Goal: Information Seeking & Learning: Learn about a topic

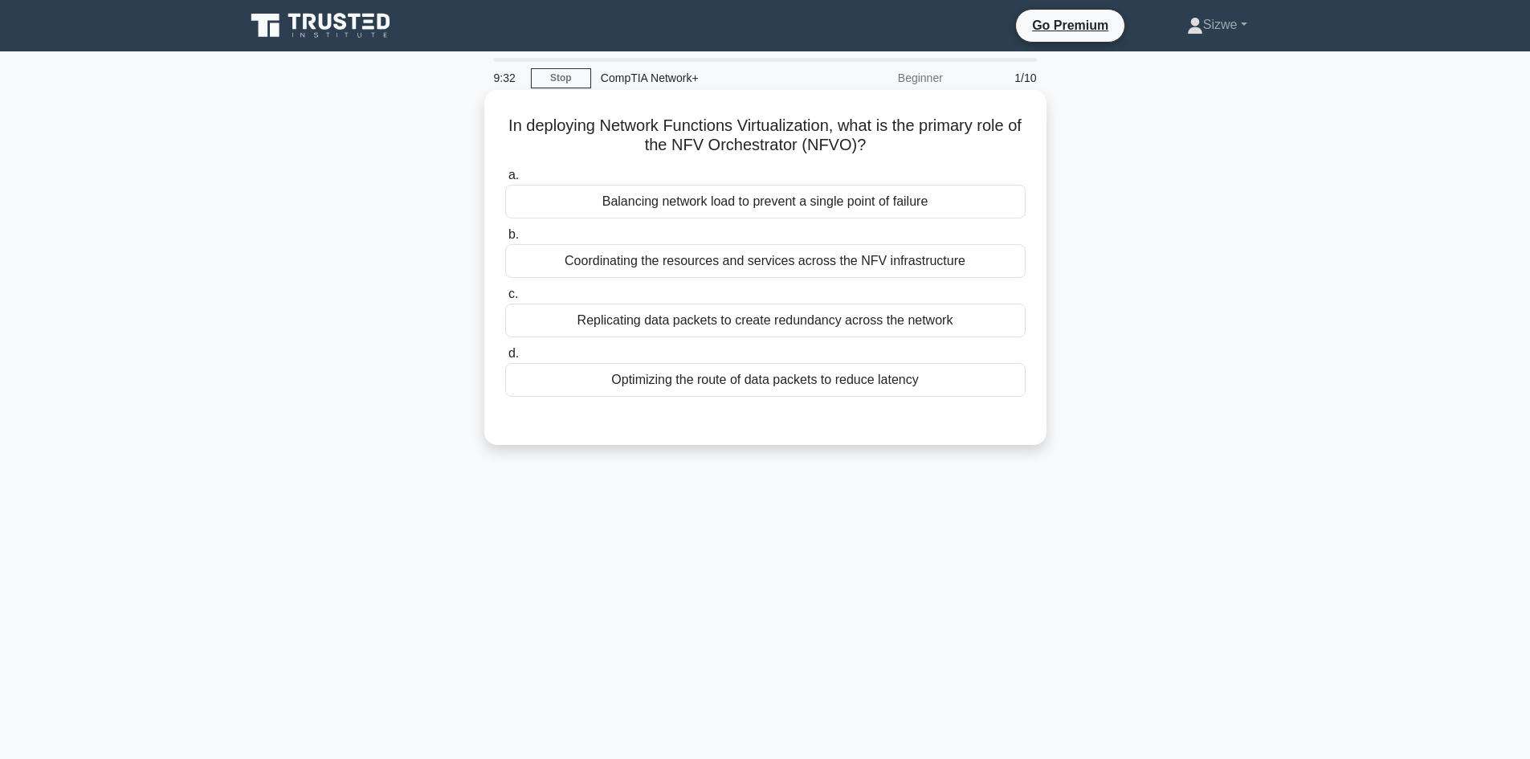
click at [804, 263] on div "Coordinating the resources and services across the NFV infrastructure" at bounding box center [765, 261] width 520 height 34
click at [505, 240] on input "b. Coordinating the resources and services across the NFV infrastructure" at bounding box center [505, 235] width 0 height 10
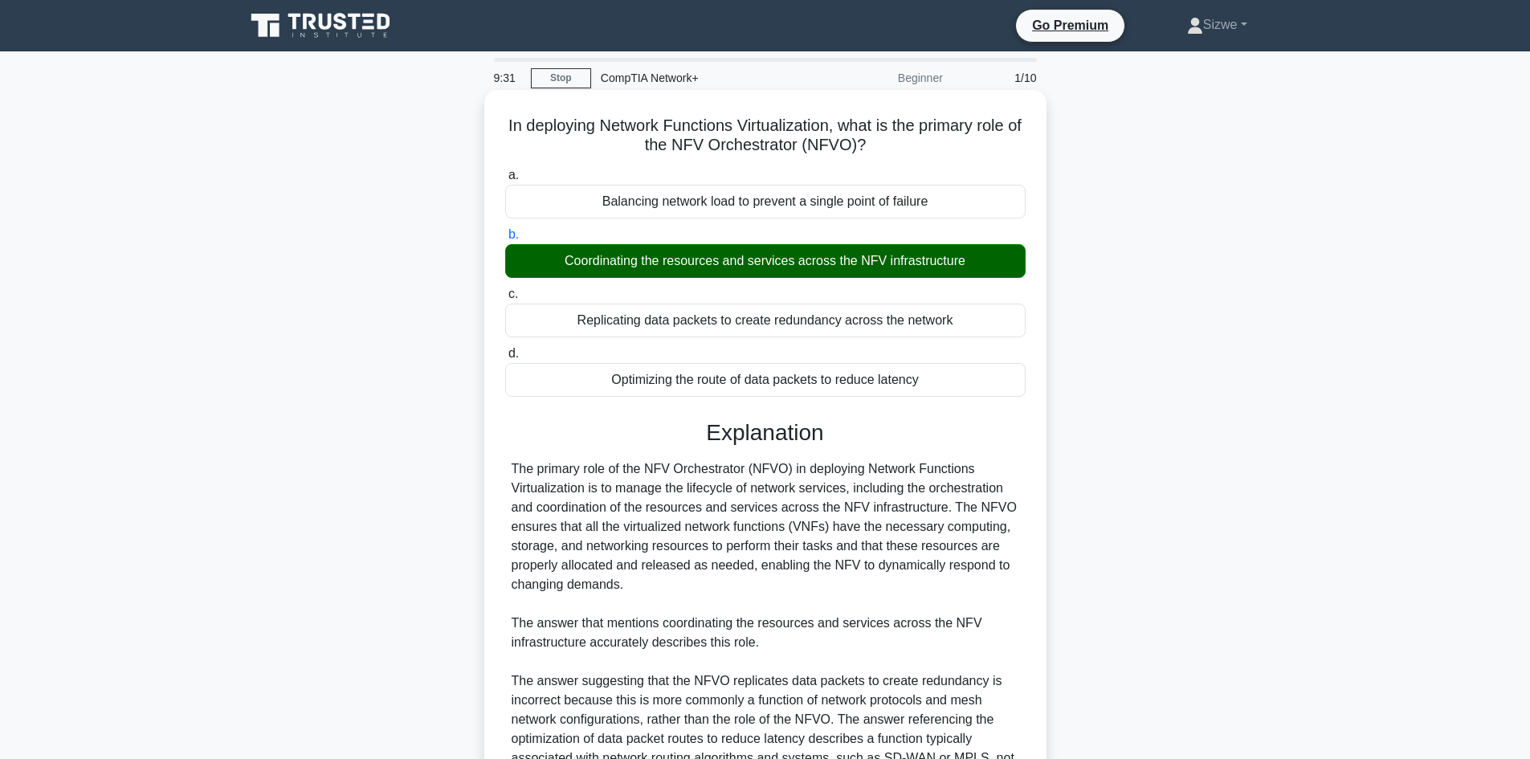
scroll to position [213, 0]
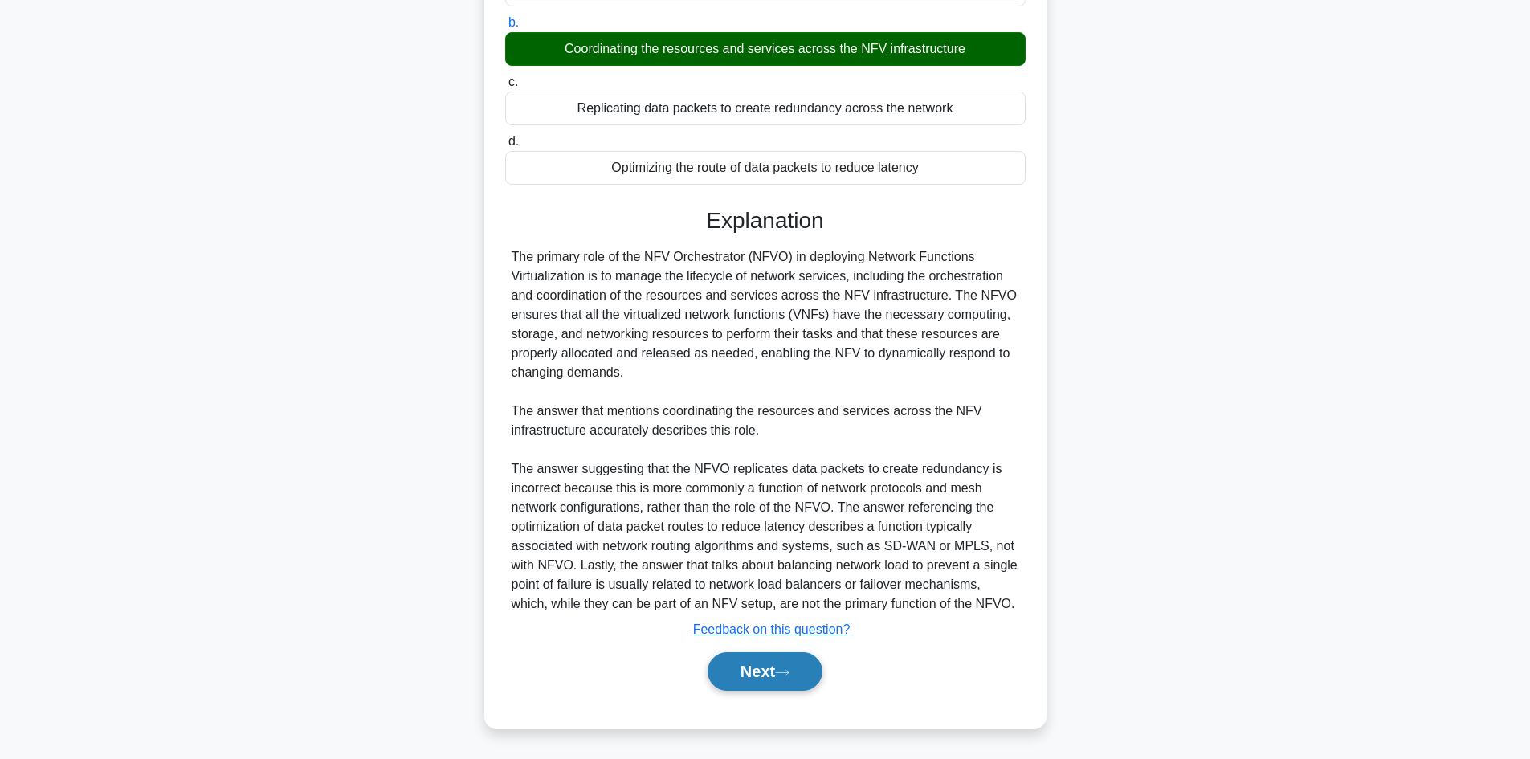
click at [772, 673] on button "Next" at bounding box center [764, 671] width 115 height 39
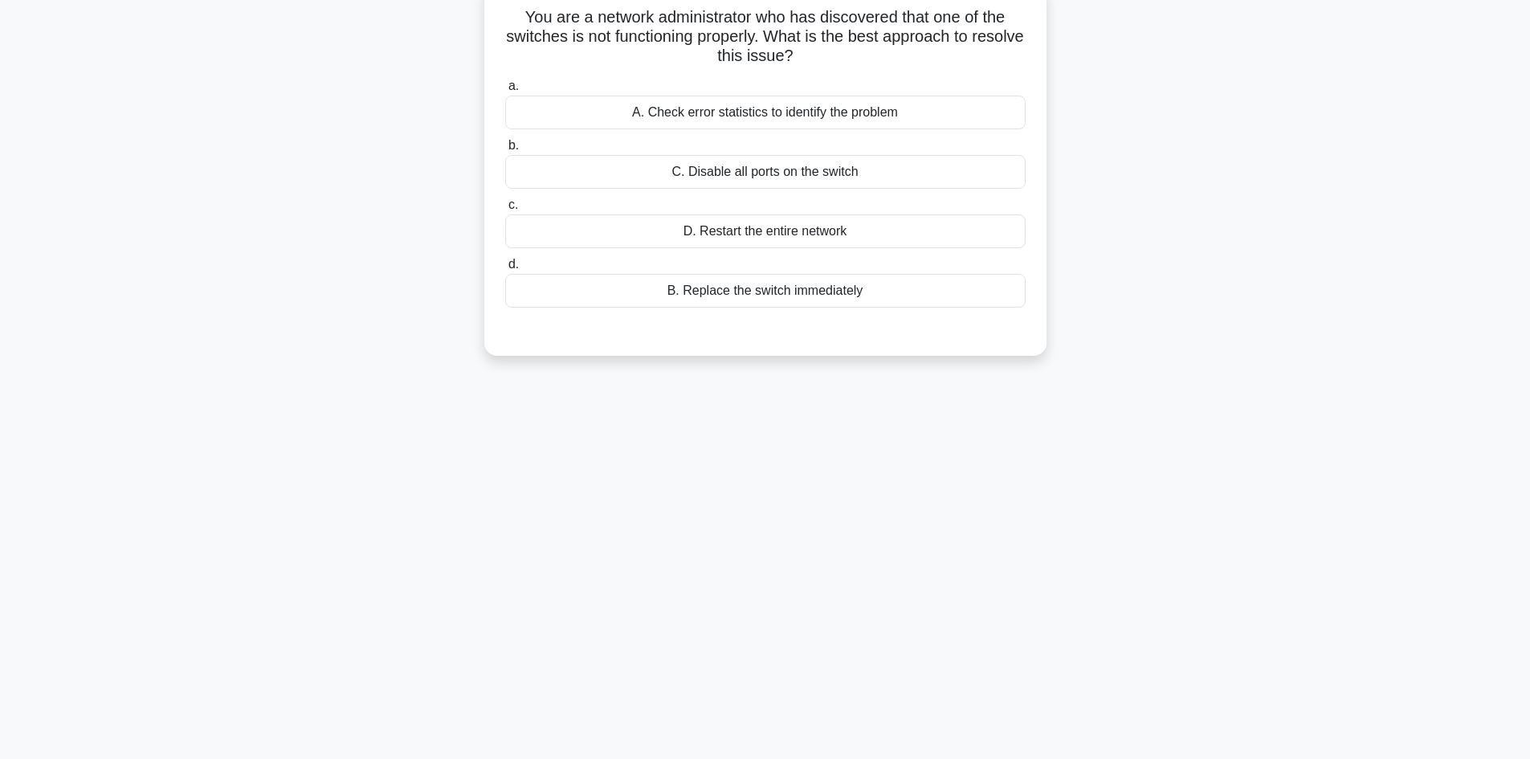
scroll to position [0, 0]
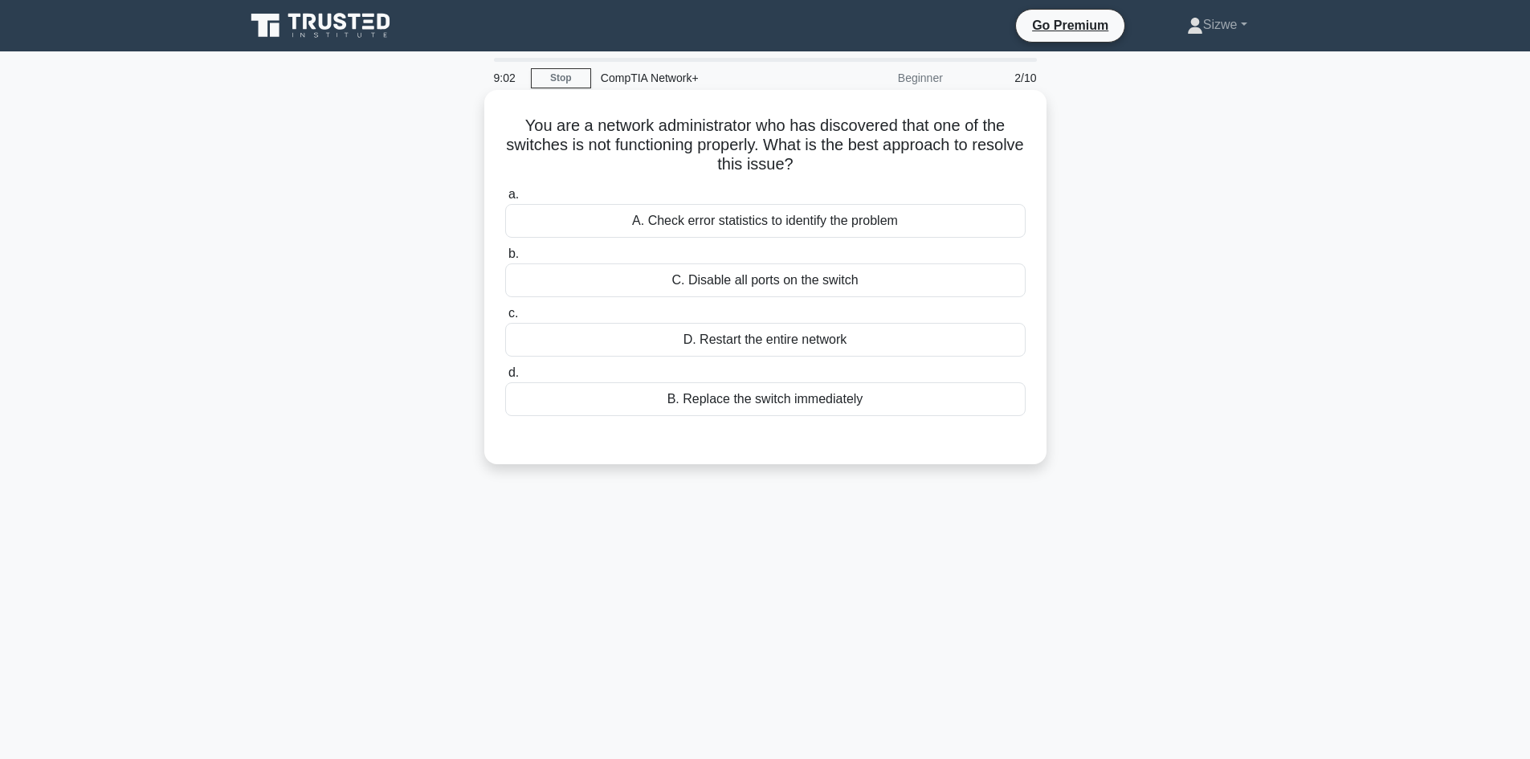
click at [829, 230] on div "A. Check error statistics to identify the problem" at bounding box center [765, 221] width 520 height 34
click at [505, 200] on input "a. A. Check error statistics to identify the problem" at bounding box center [505, 194] width 0 height 10
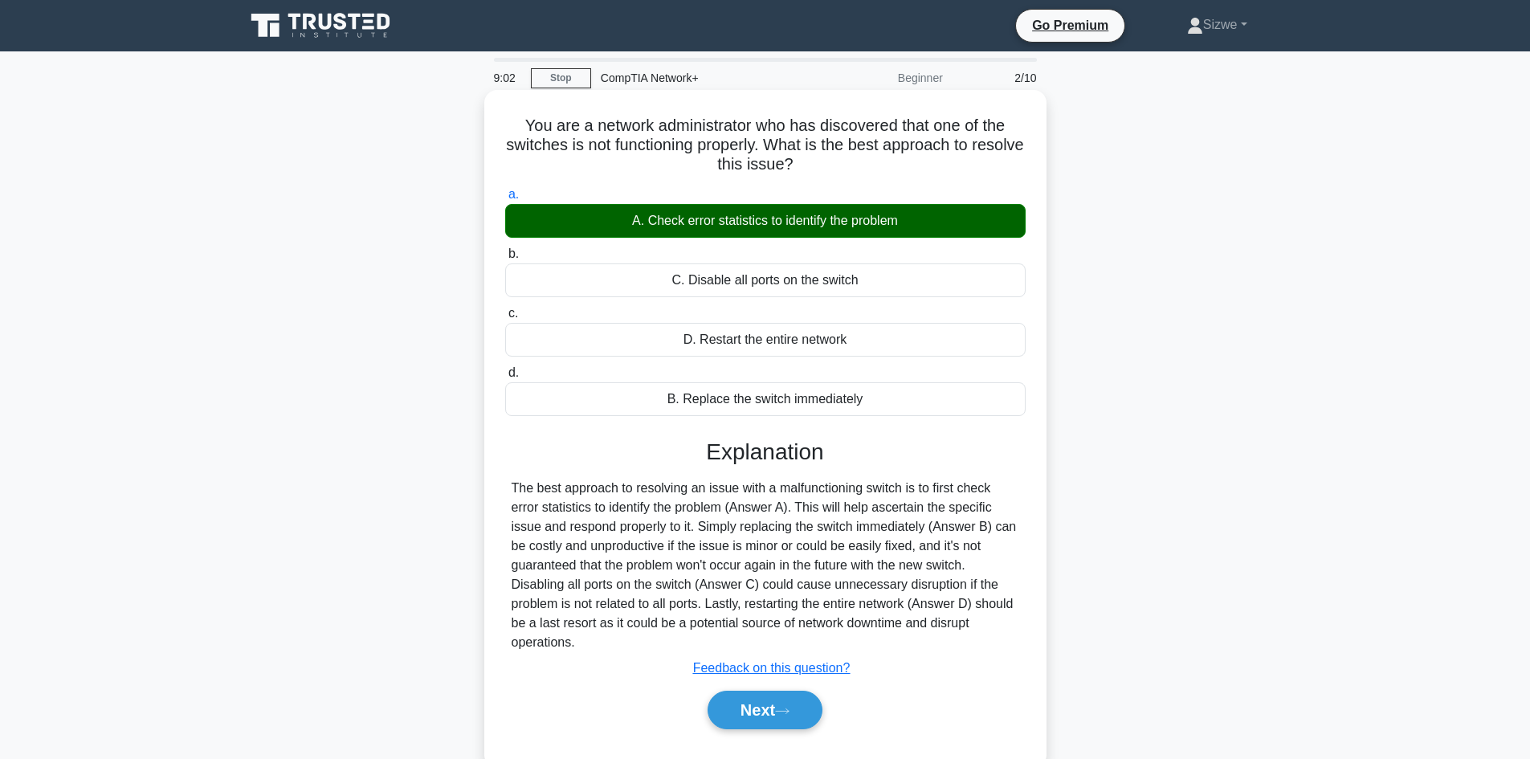
scroll to position [108, 0]
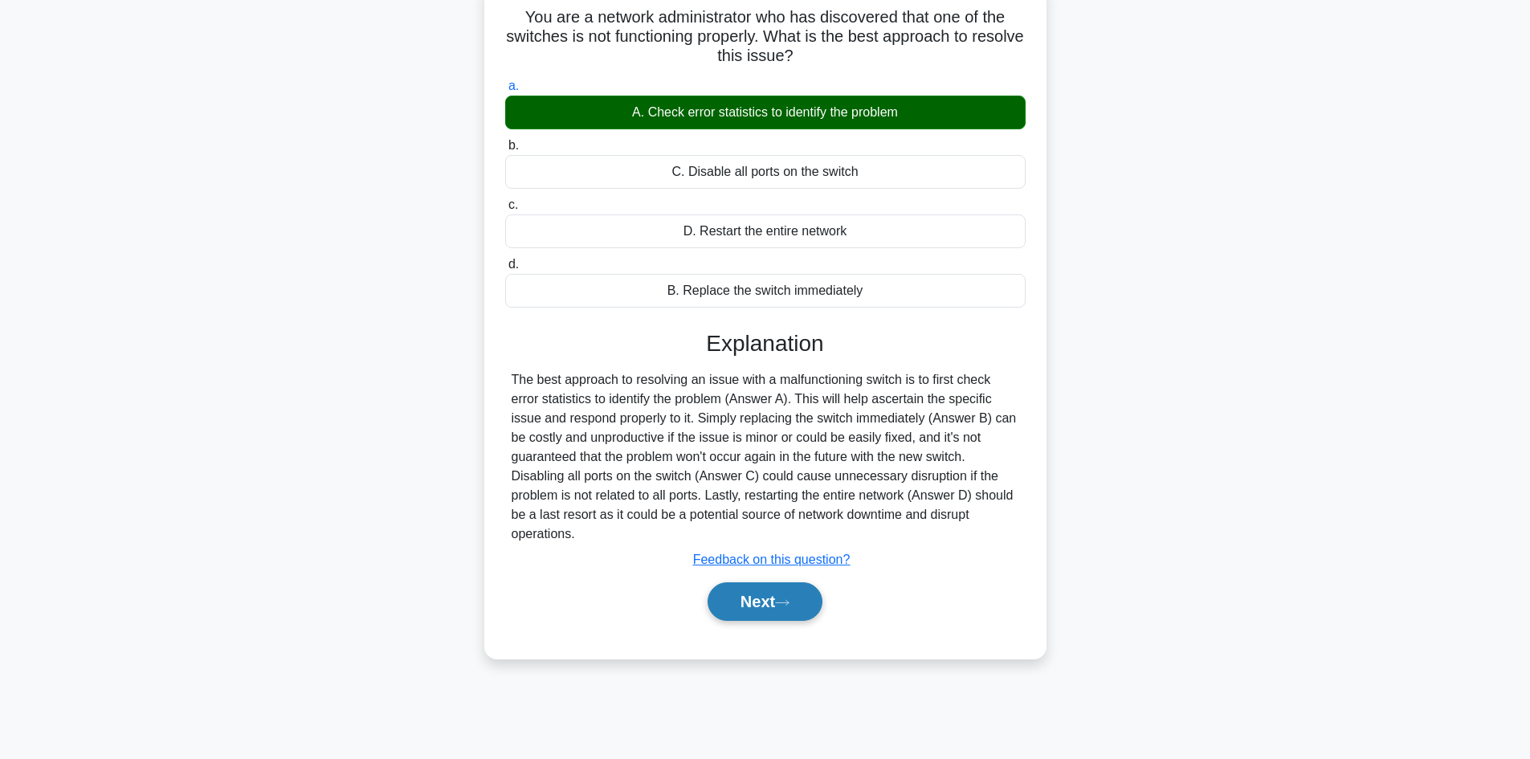
click at [763, 597] on button "Next" at bounding box center [764, 601] width 115 height 39
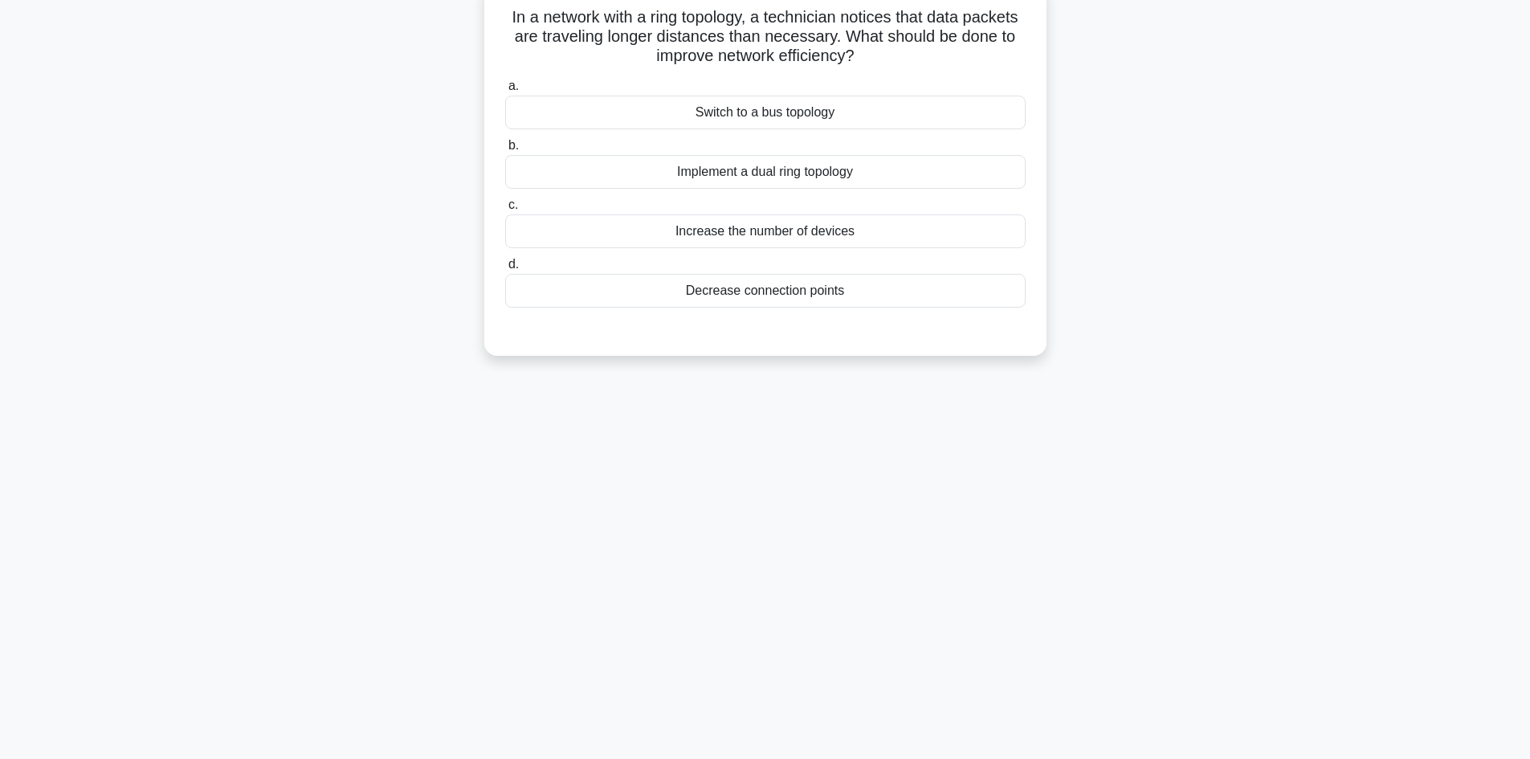
scroll to position [0, 0]
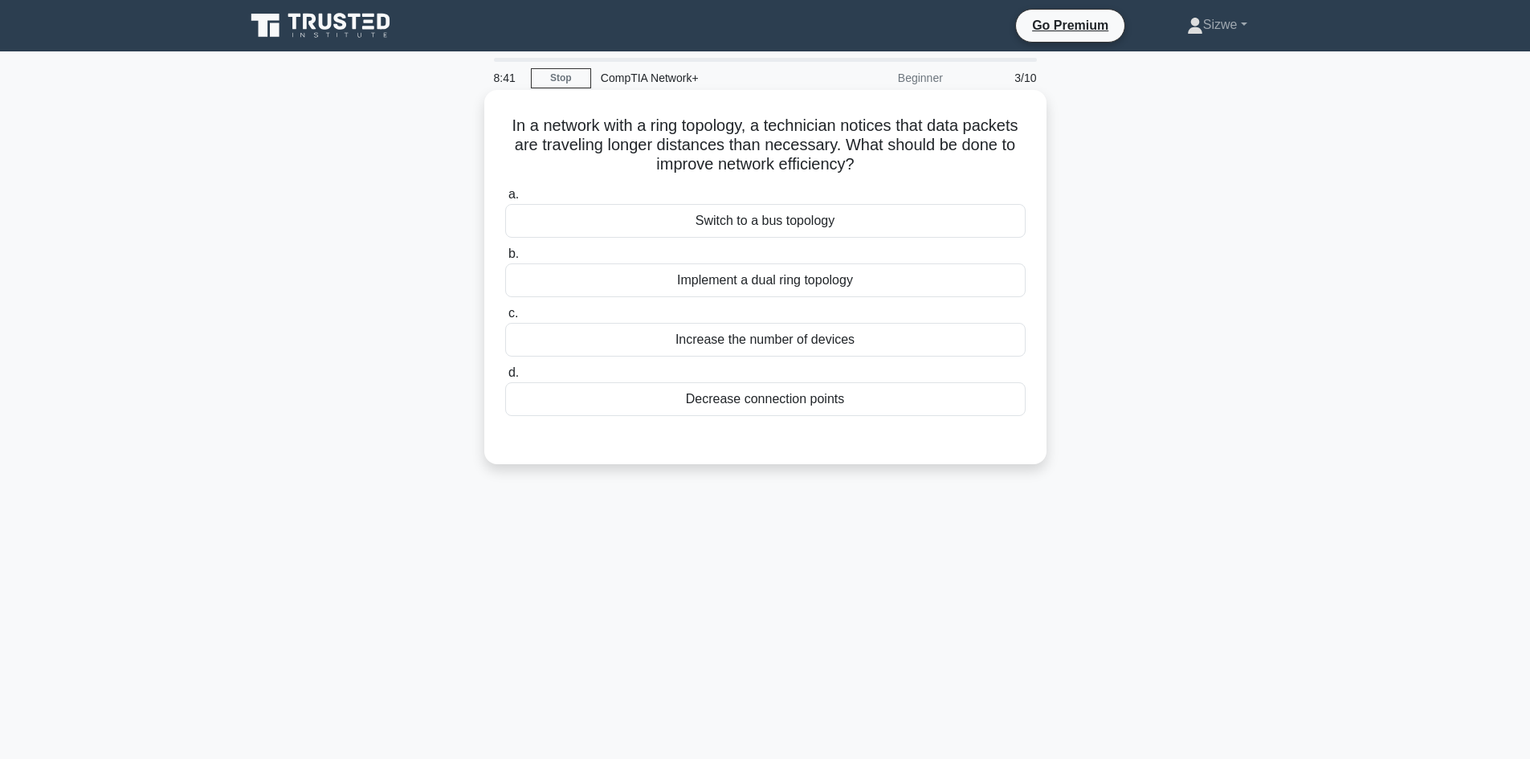
click at [752, 275] on div "Implement a dual ring topology" at bounding box center [765, 280] width 520 height 34
click at [505, 259] on input "b. Implement a dual ring topology" at bounding box center [505, 254] width 0 height 10
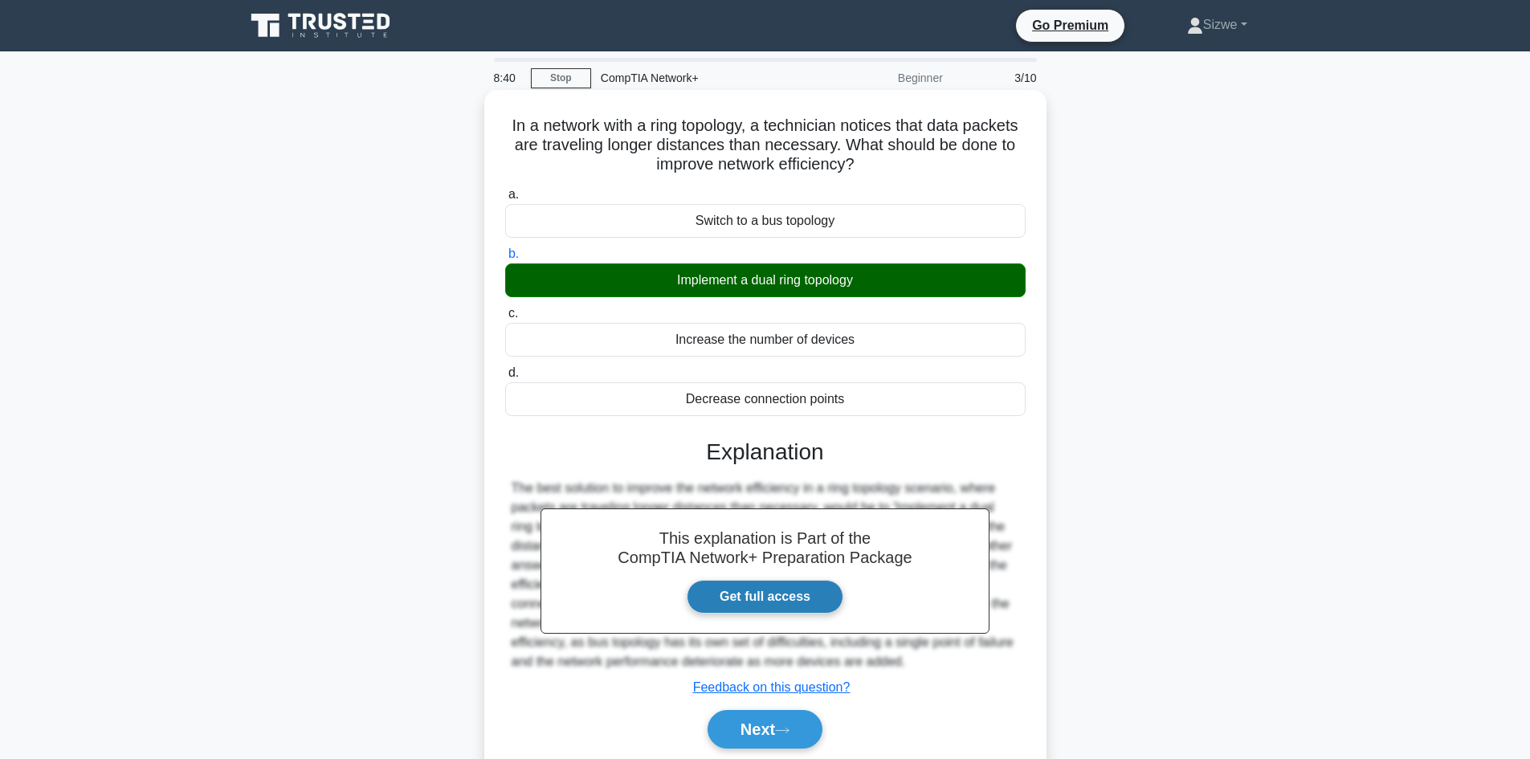
scroll to position [108, 0]
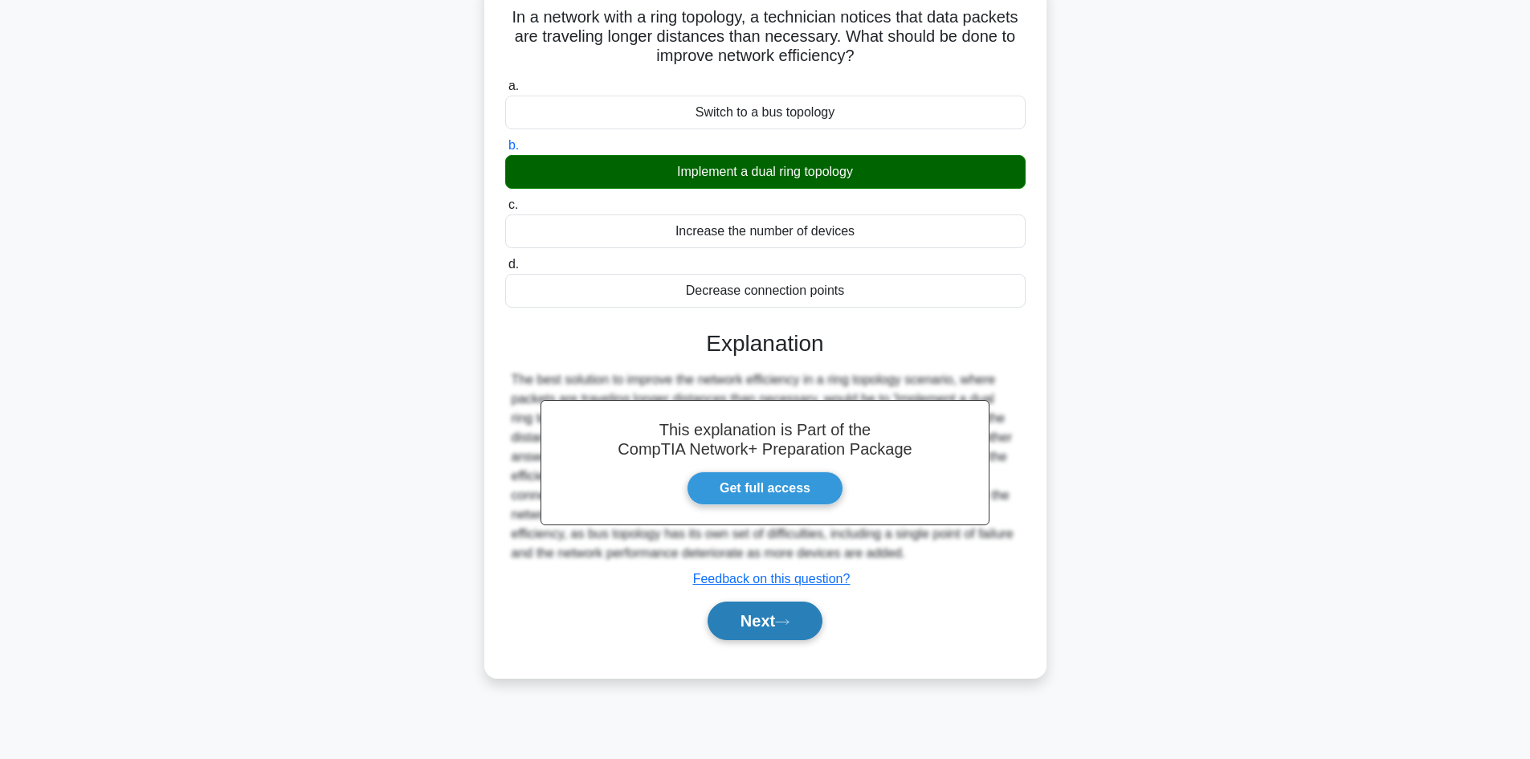
click at [747, 617] on button "Next" at bounding box center [764, 620] width 115 height 39
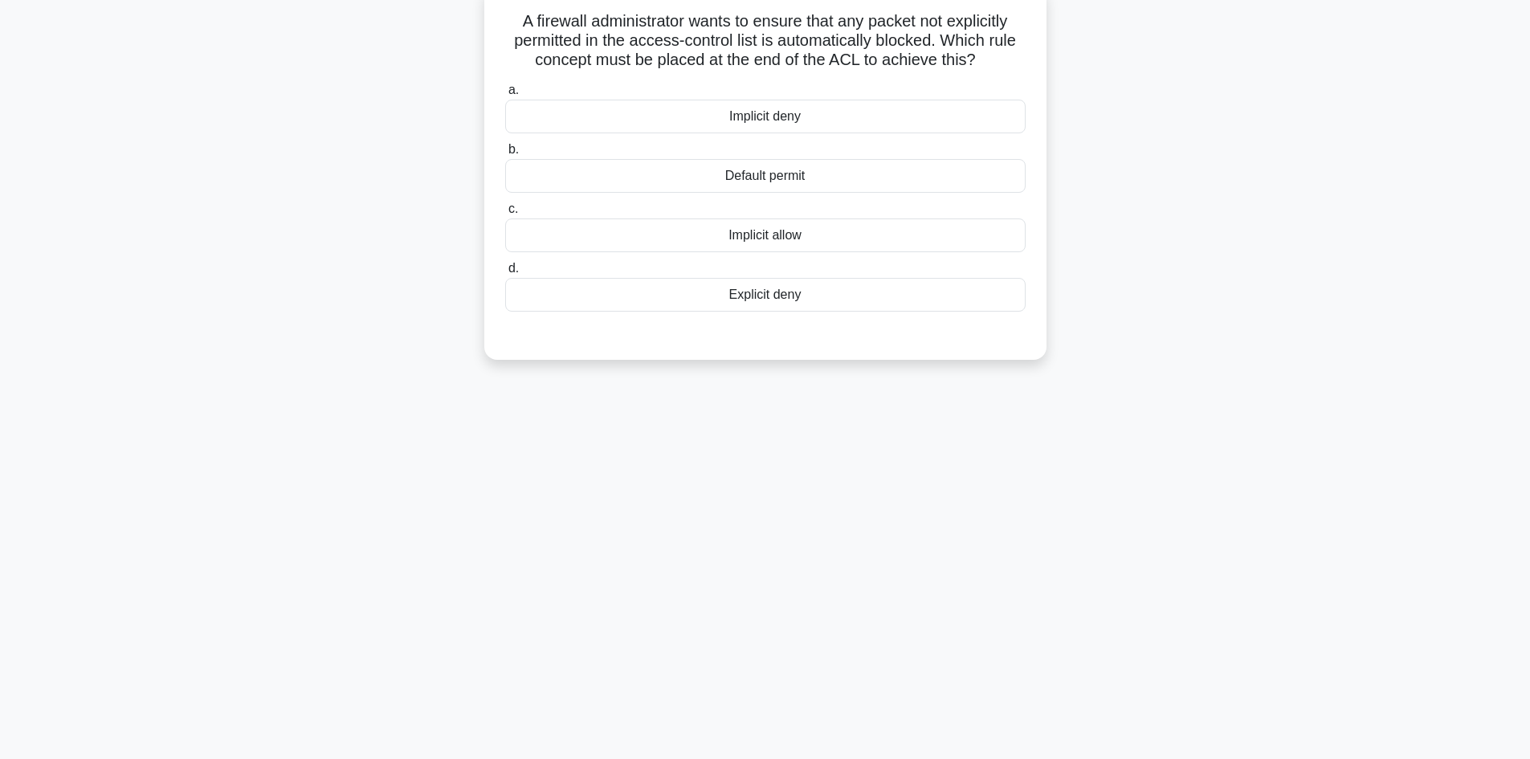
scroll to position [0, 0]
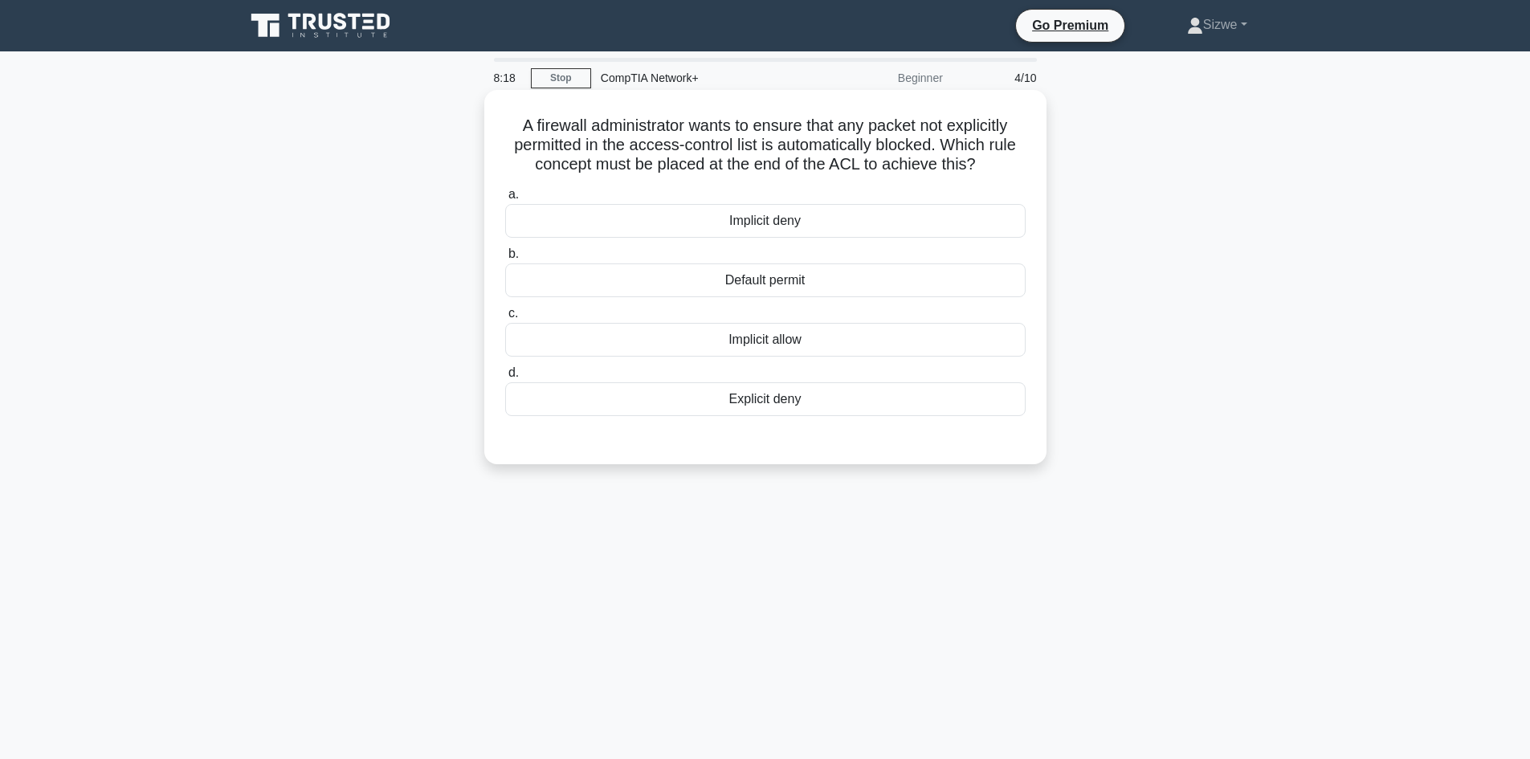
click at [758, 229] on div "Implicit deny" at bounding box center [765, 221] width 520 height 34
click at [505, 200] on input "a. Implicit deny" at bounding box center [505, 194] width 0 height 10
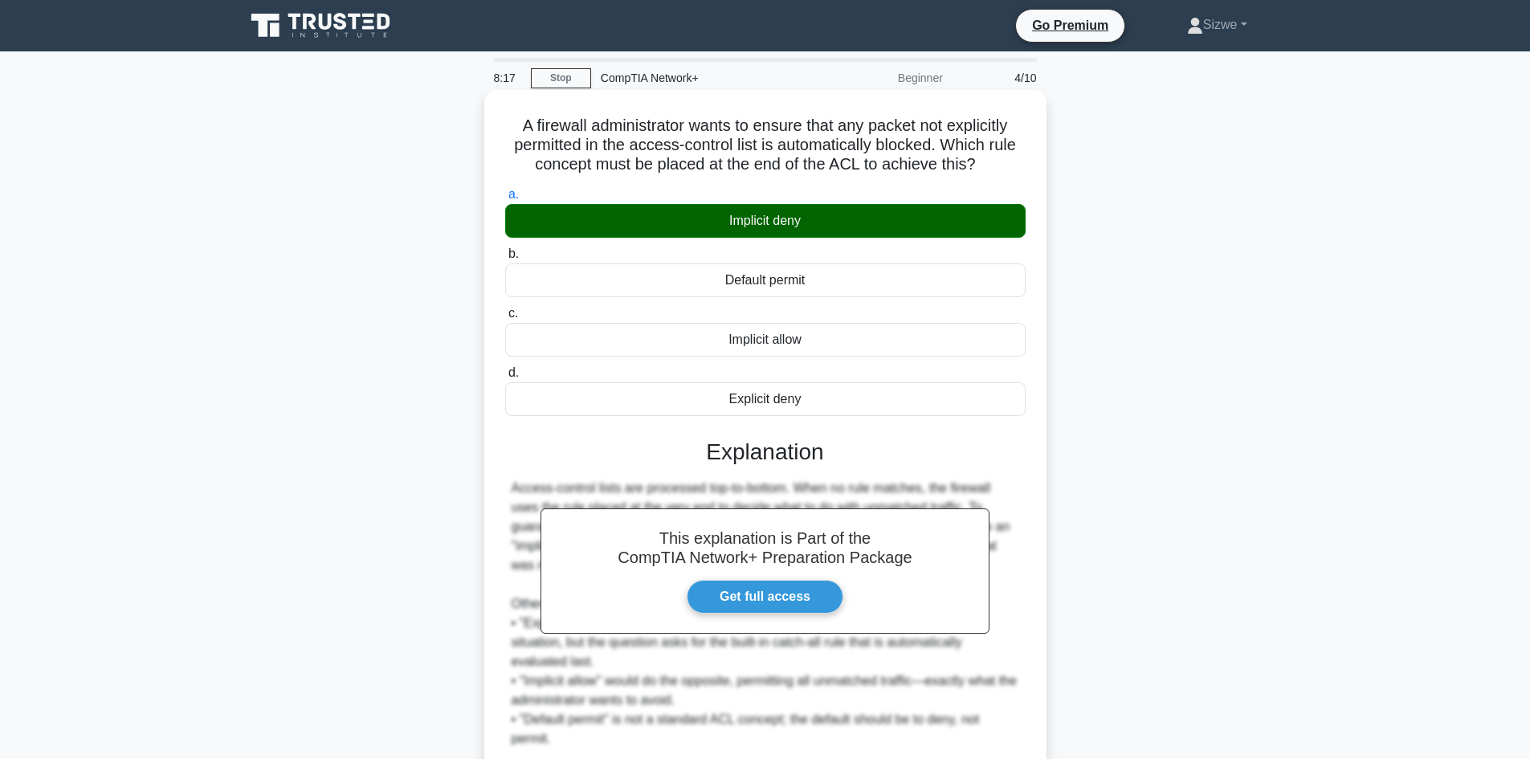
scroll to position [136, 0]
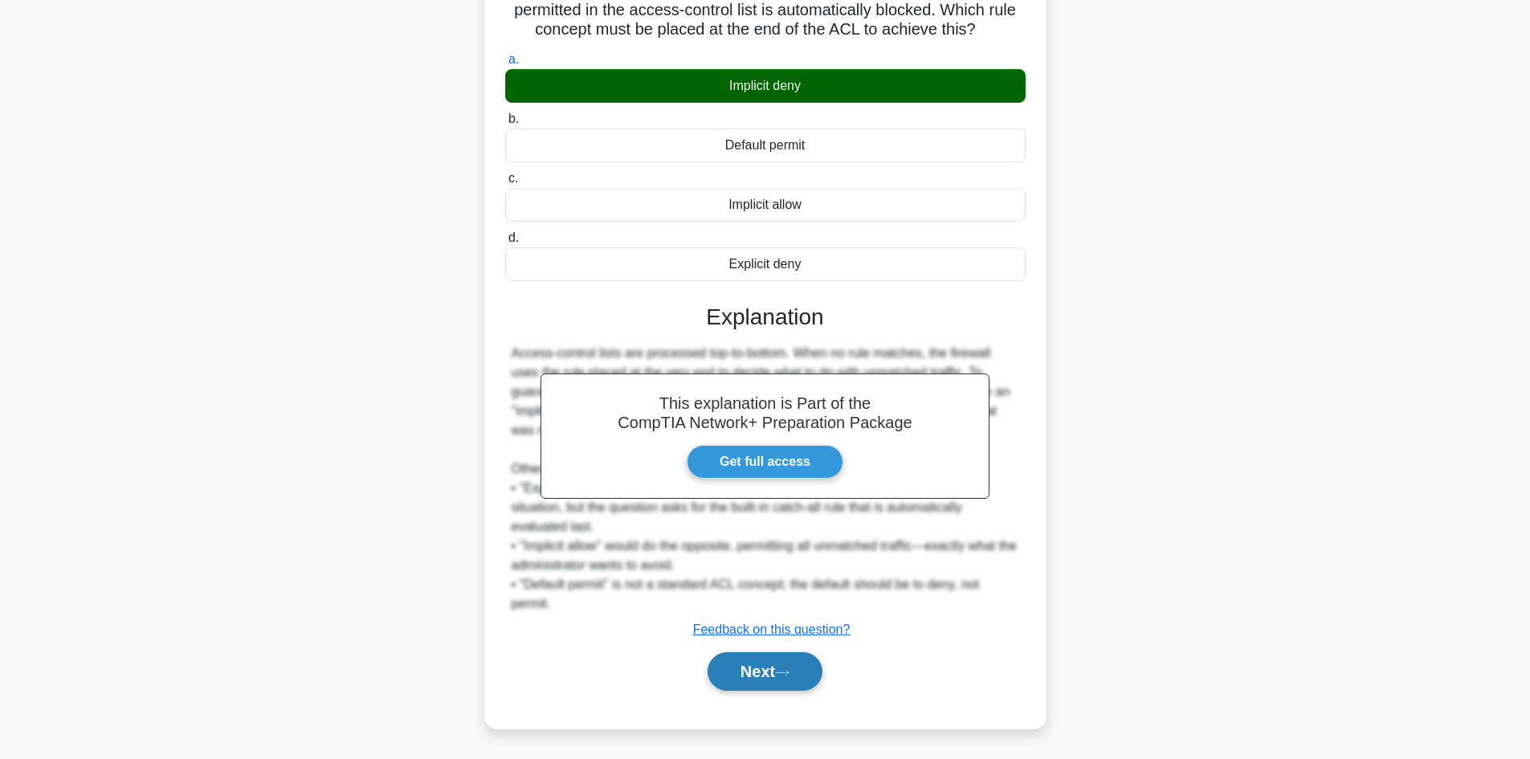
click at [770, 677] on button "Next" at bounding box center [764, 671] width 115 height 39
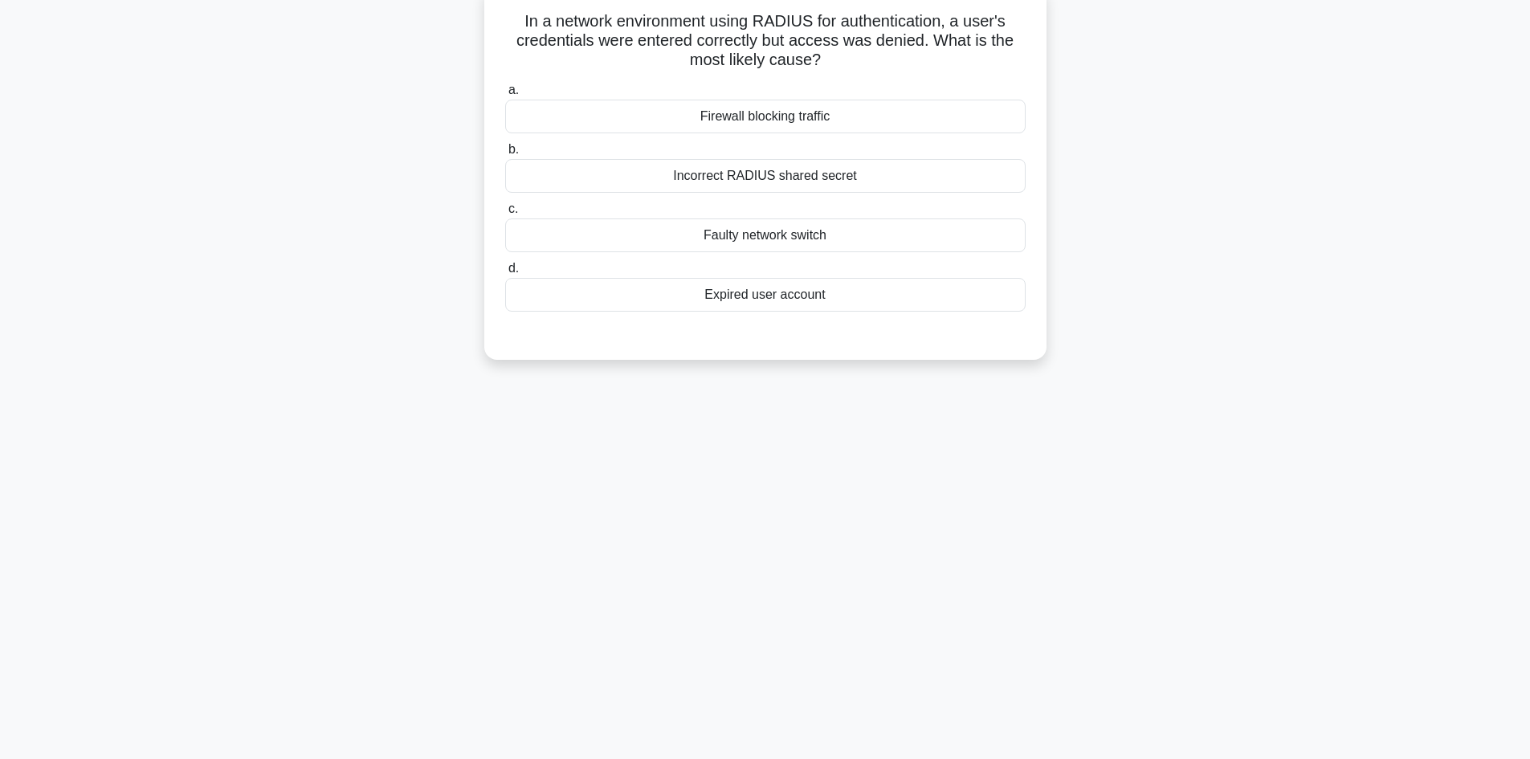
scroll to position [0, 0]
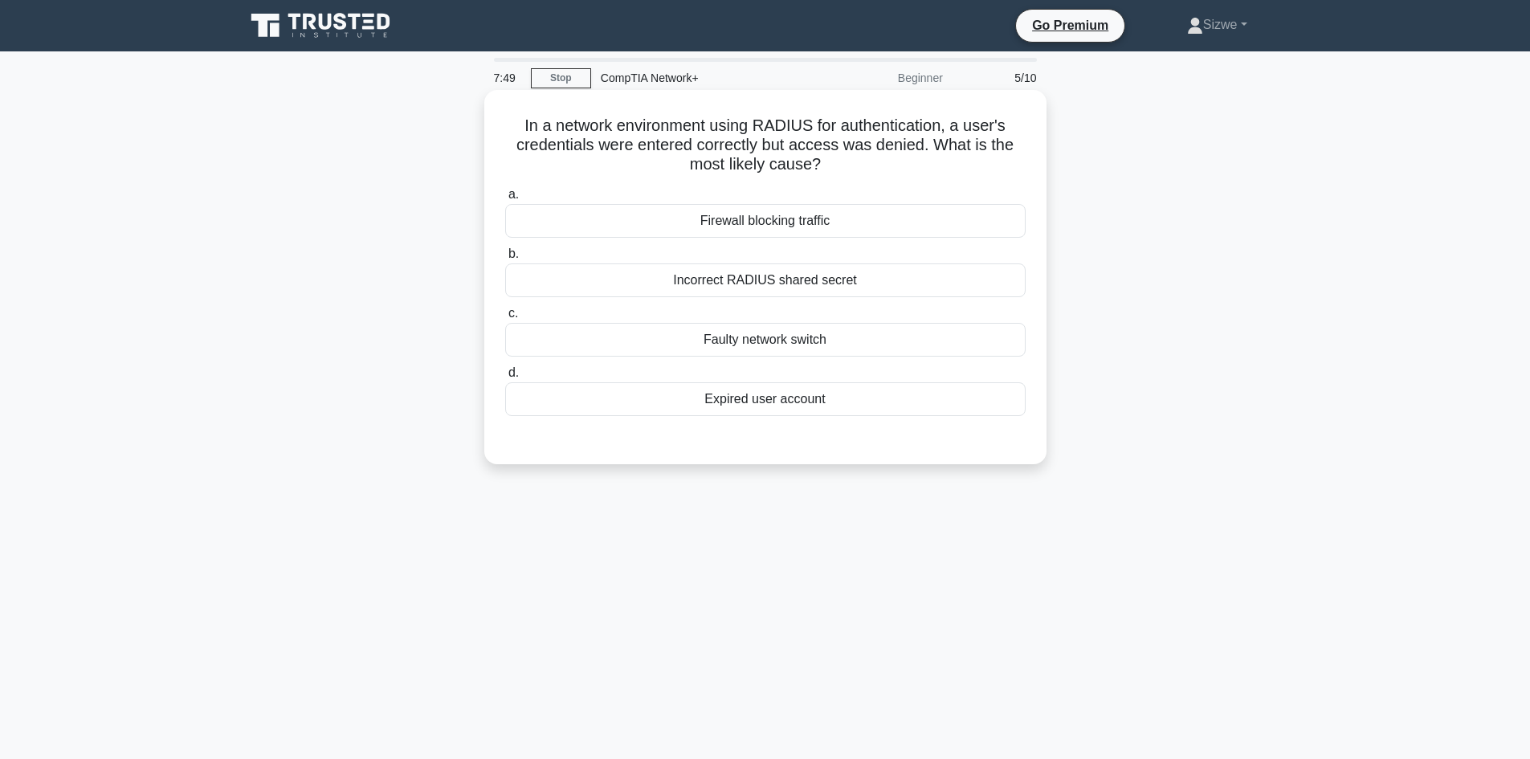
click at [804, 411] on div "Expired user account" at bounding box center [765, 399] width 520 height 34
click at [505, 378] on input "d. Expired user account" at bounding box center [505, 373] width 0 height 10
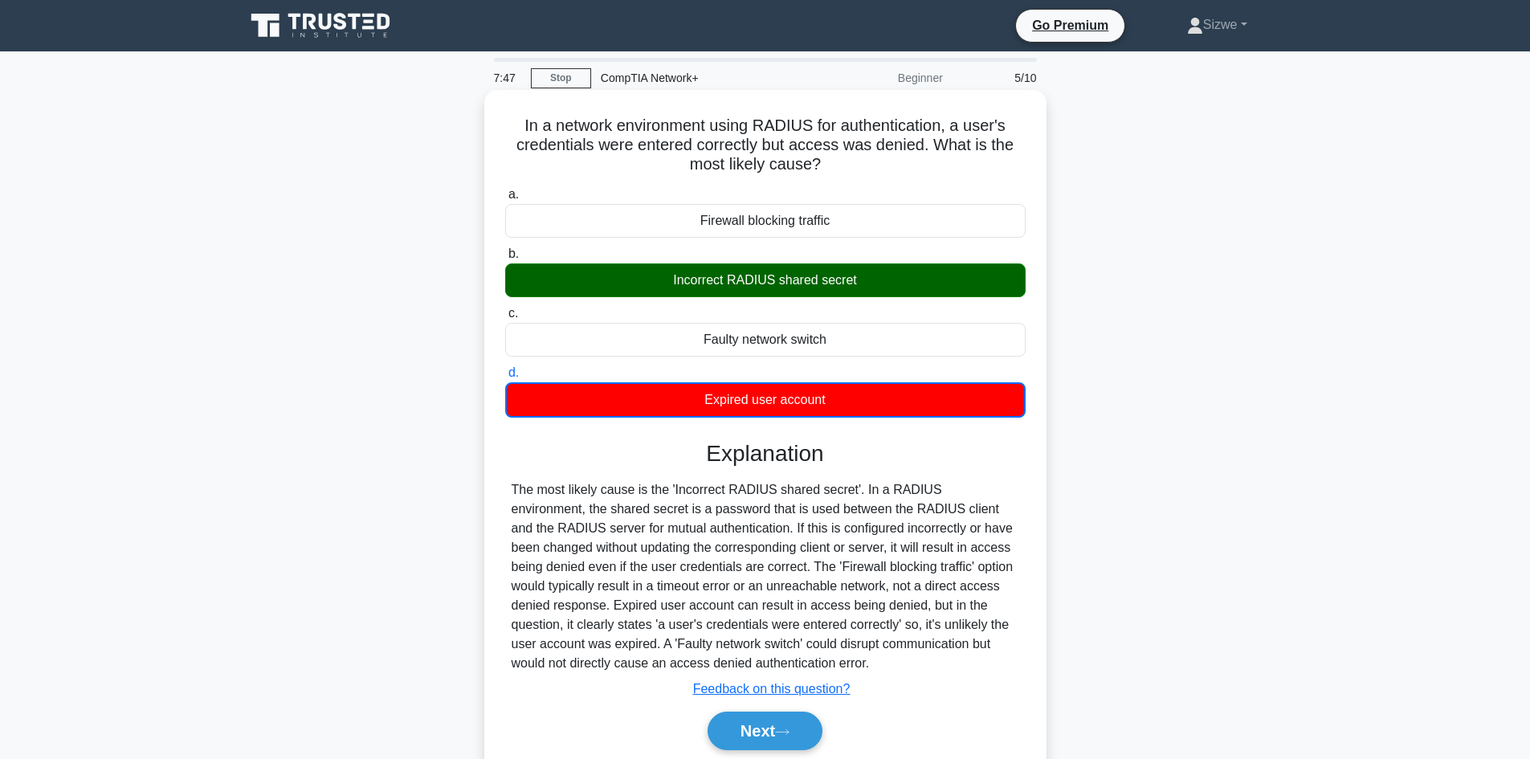
scroll to position [108, 0]
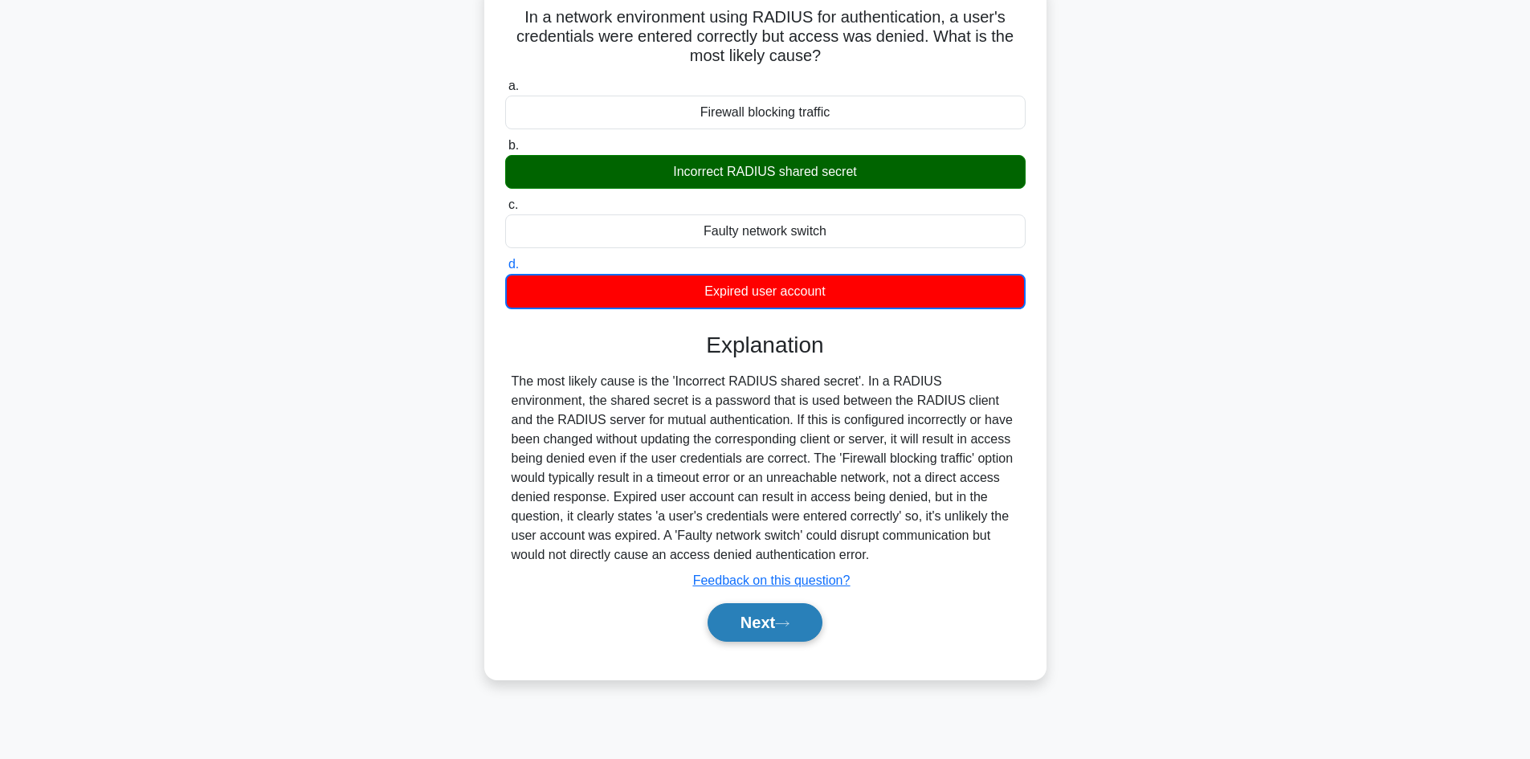
click at [765, 616] on button "Next" at bounding box center [764, 622] width 115 height 39
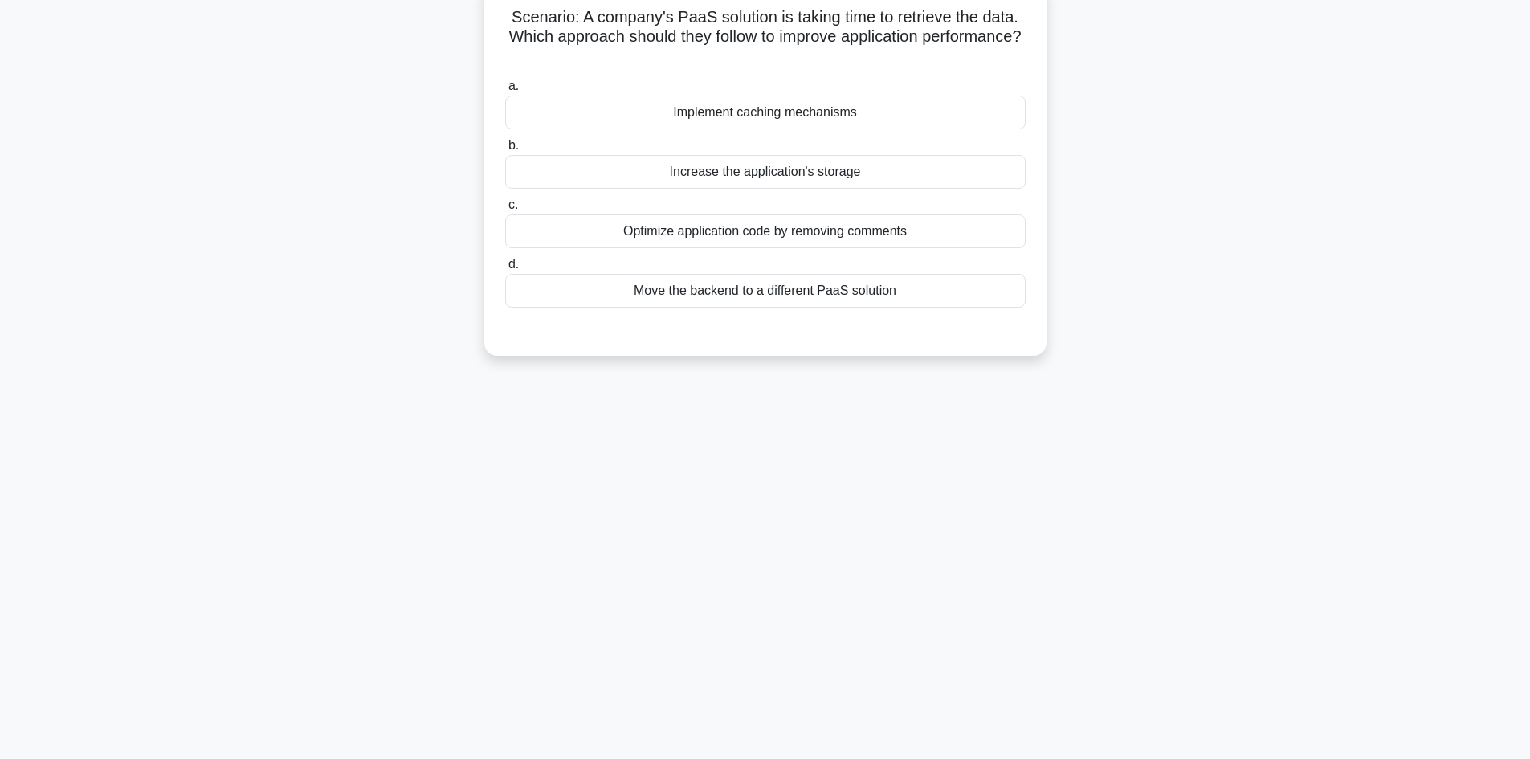
scroll to position [0, 0]
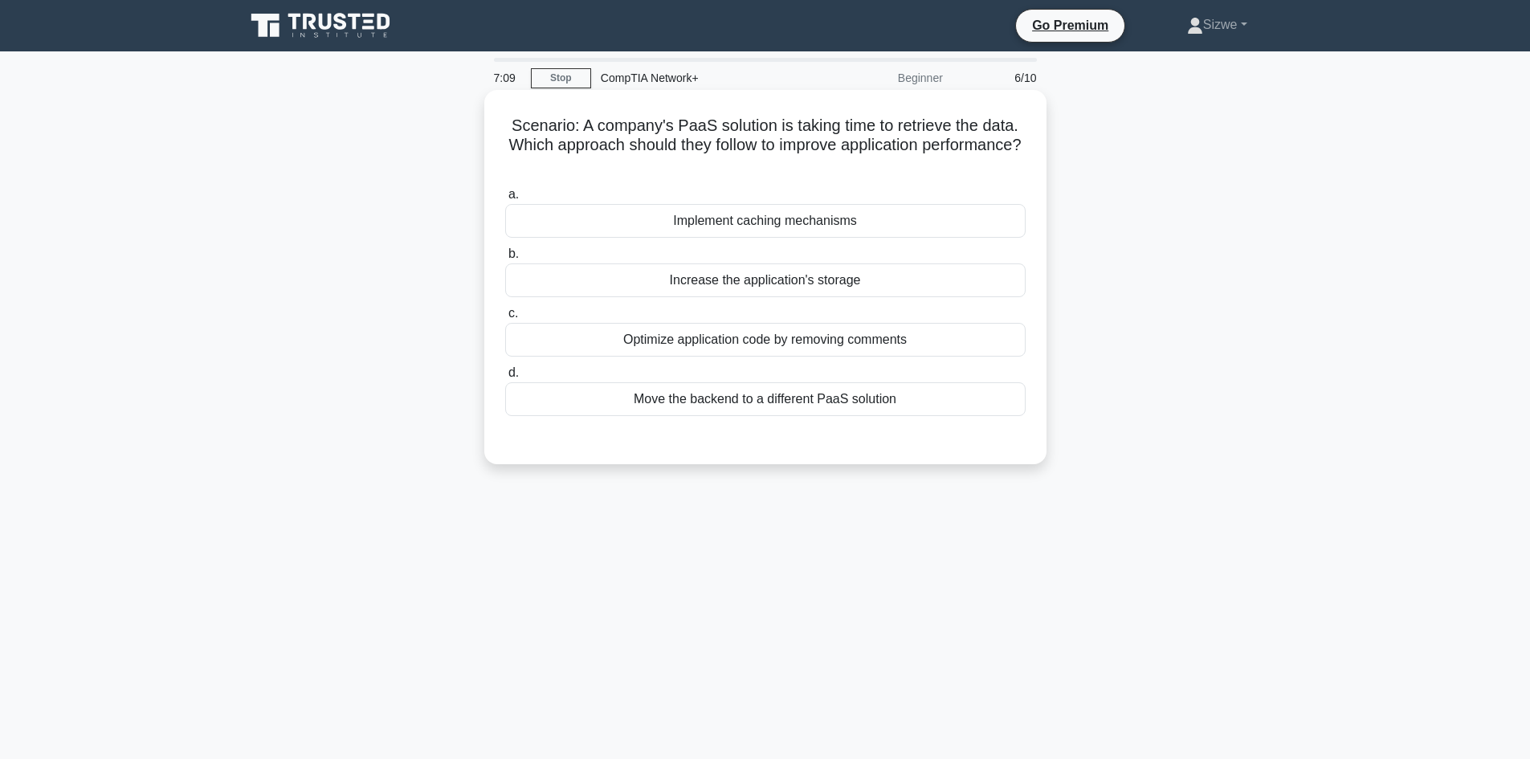
click at [850, 220] on div "Implement caching mechanisms" at bounding box center [765, 221] width 520 height 34
click at [505, 200] on input "a. Implement caching mechanisms" at bounding box center [505, 194] width 0 height 10
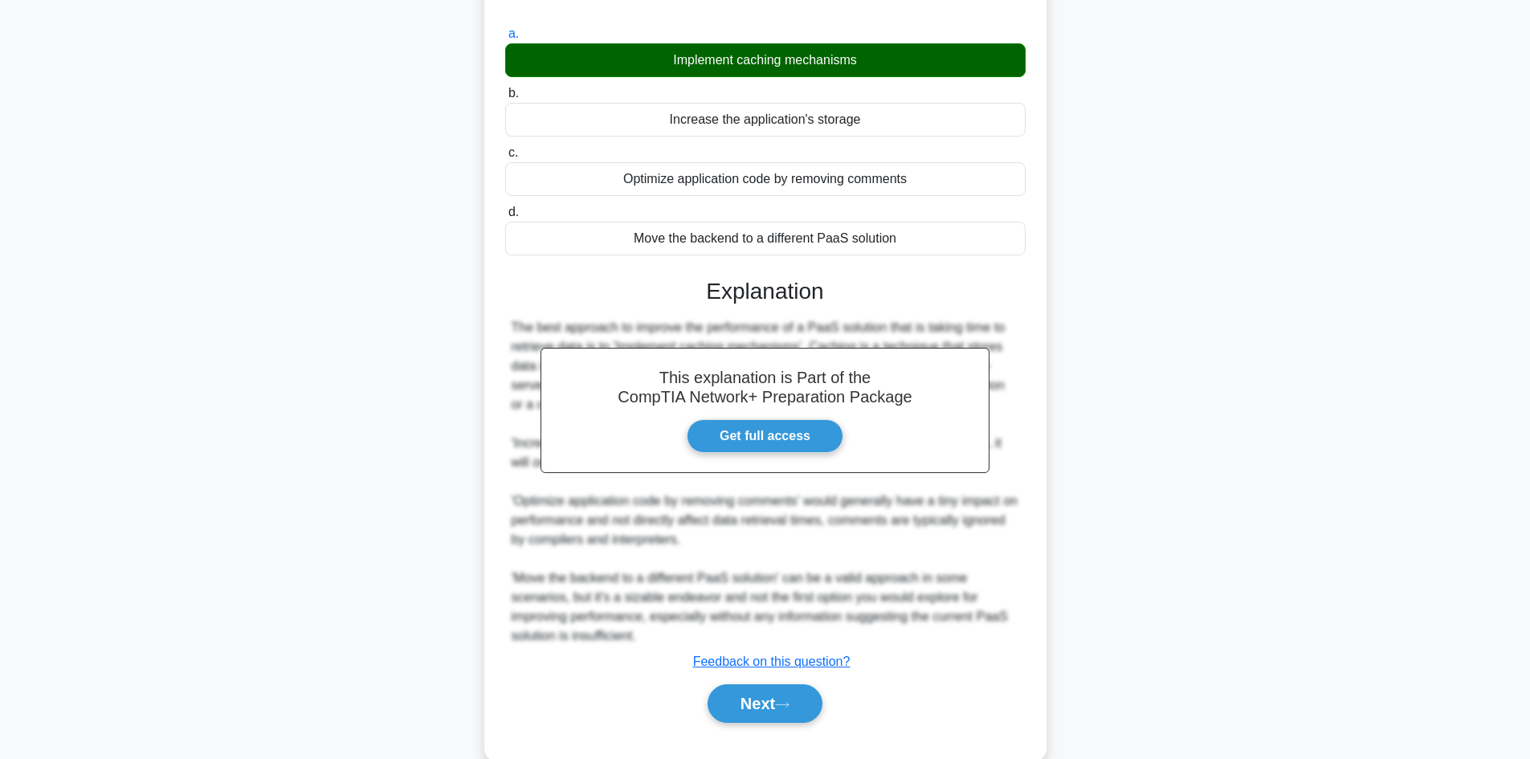
scroll to position [194, 0]
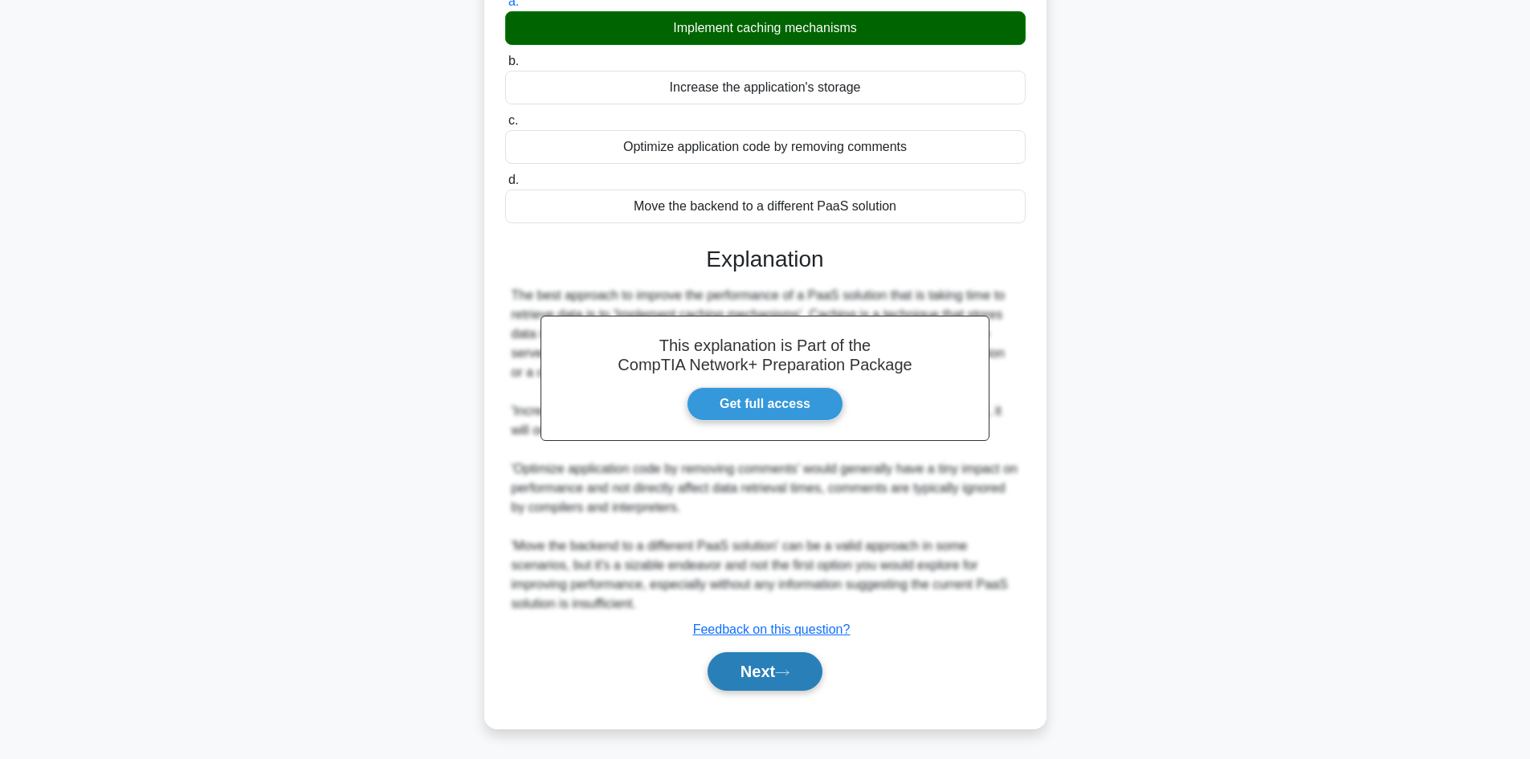
click at [758, 674] on button "Next" at bounding box center [764, 671] width 115 height 39
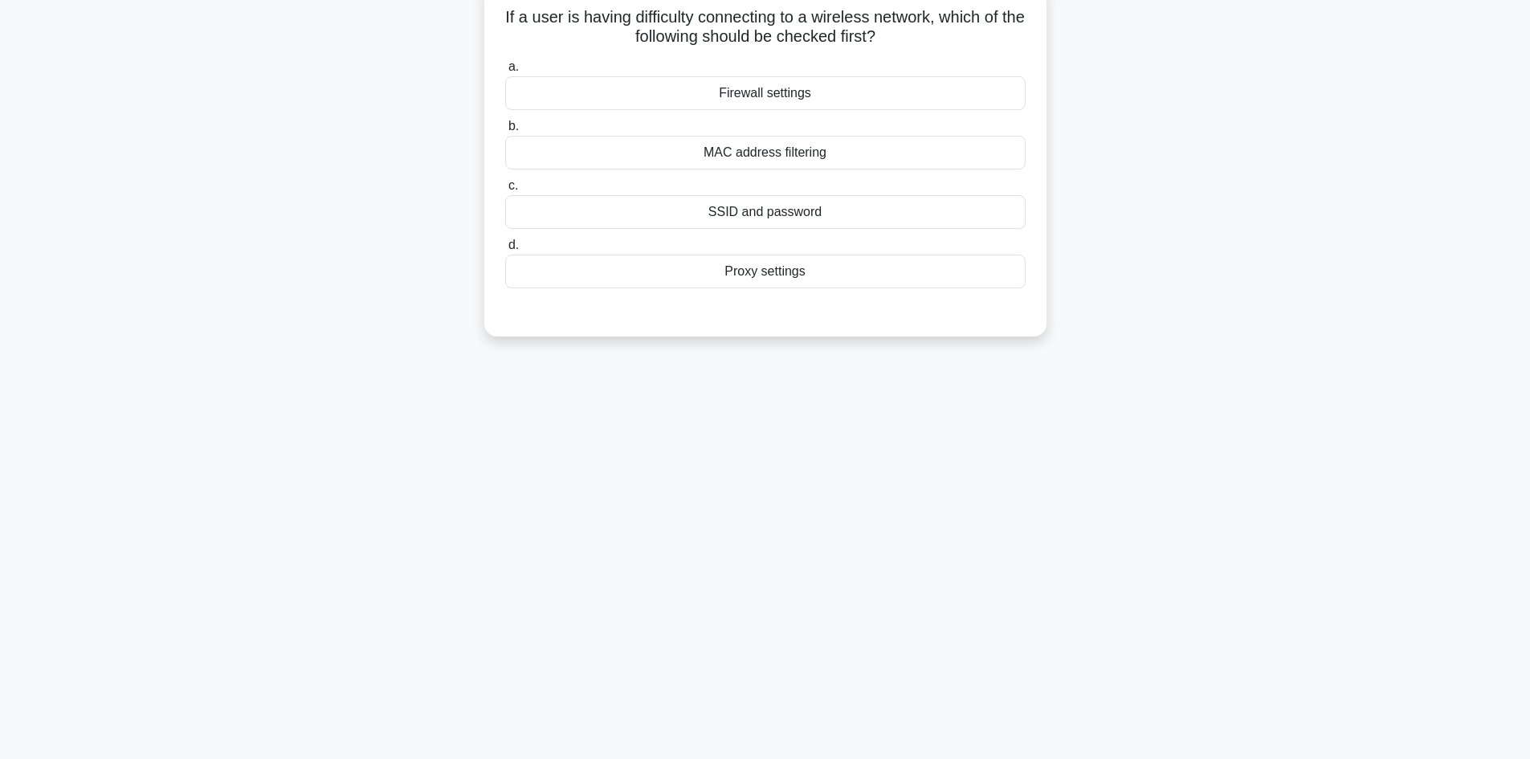
scroll to position [0, 0]
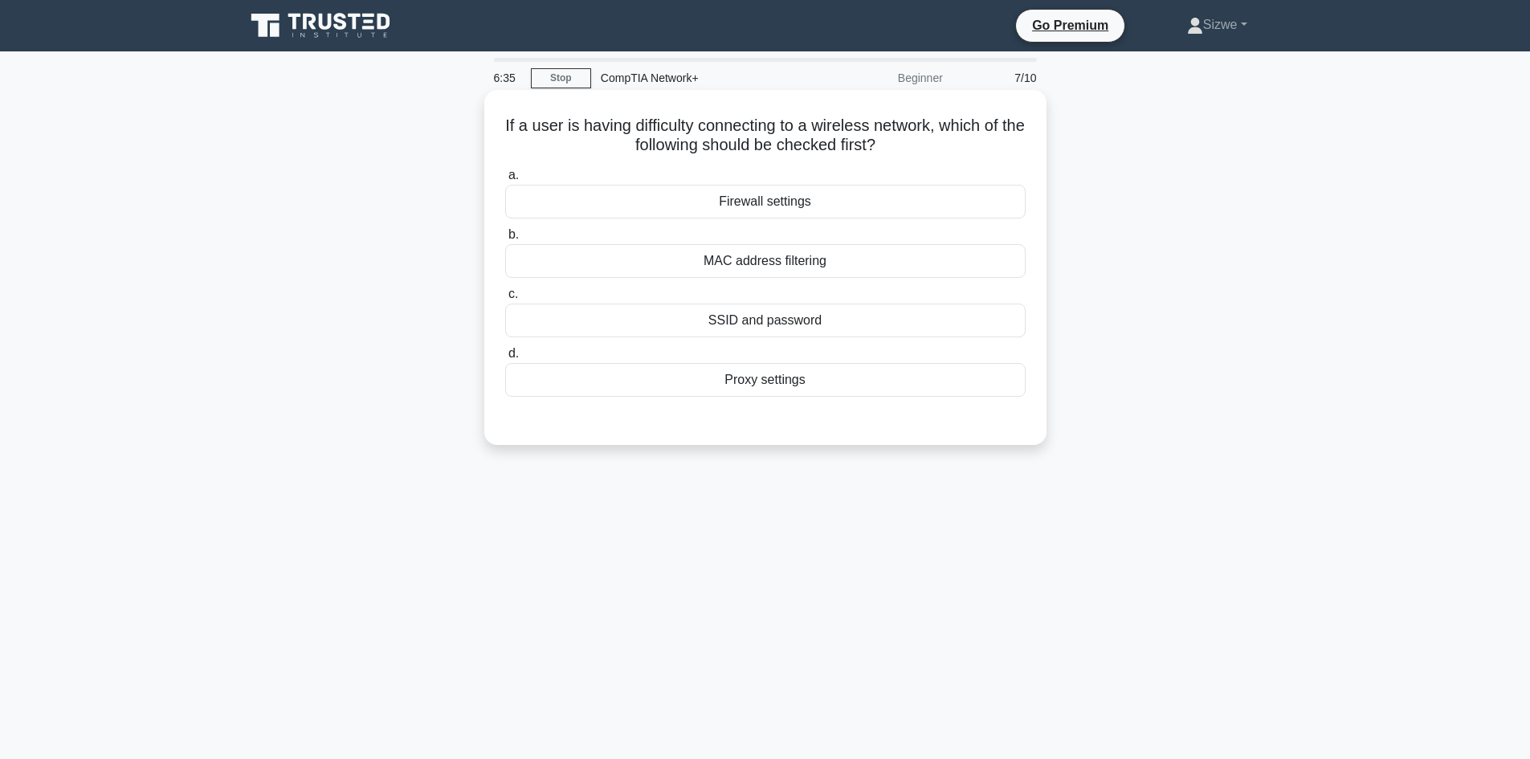
click at [833, 339] on div "a. Firewall settings b. MAC address filtering c. d." at bounding box center [765, 281] width 540 height 238
click at [833, 335] on div "SSID and password" at bounding box center [765, 321] width 520 height 34
click at [505, 300] on input "c. SSID and password" at bounding box center [505, 294] width 0 height 10
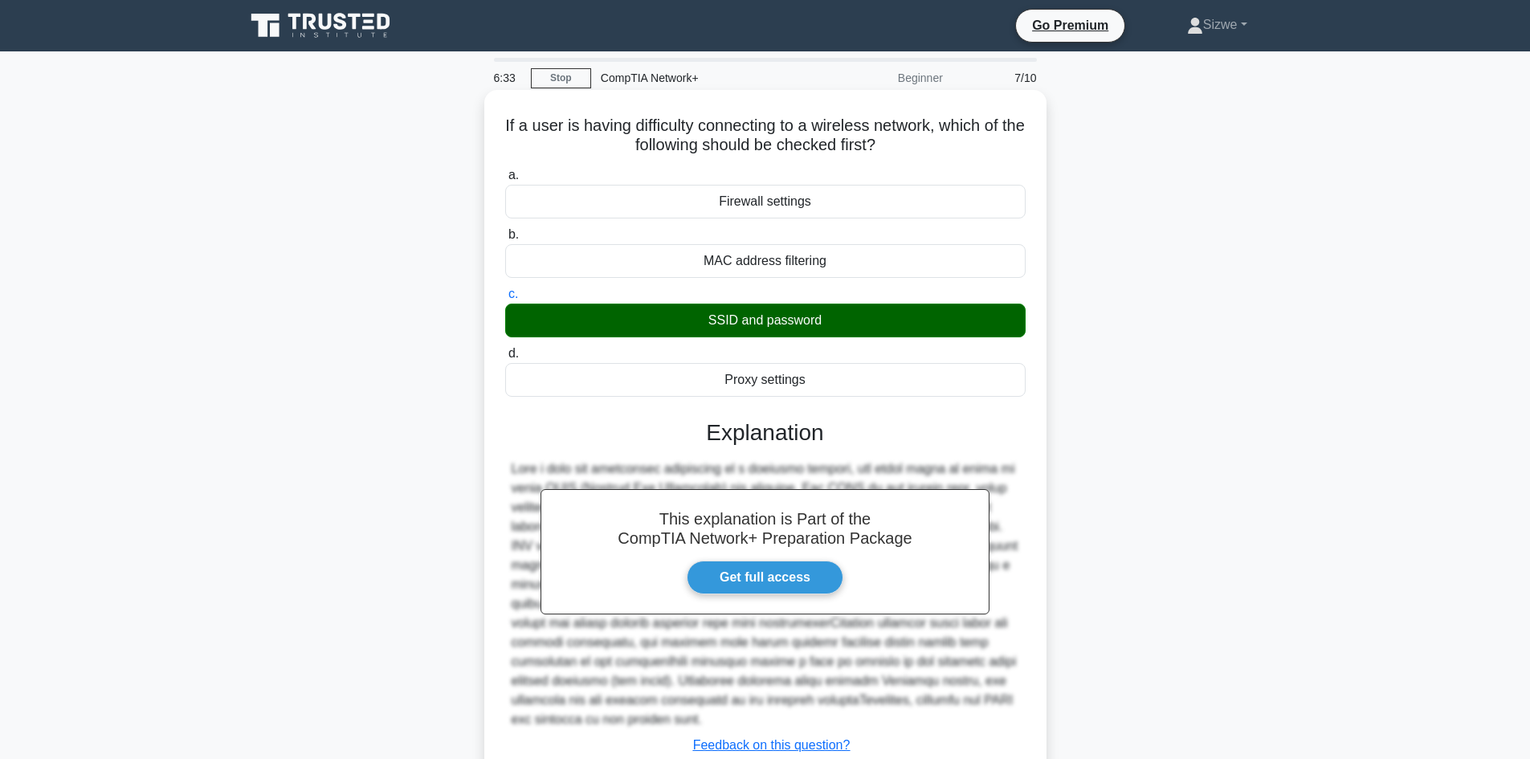
scroll to position [116, 0]
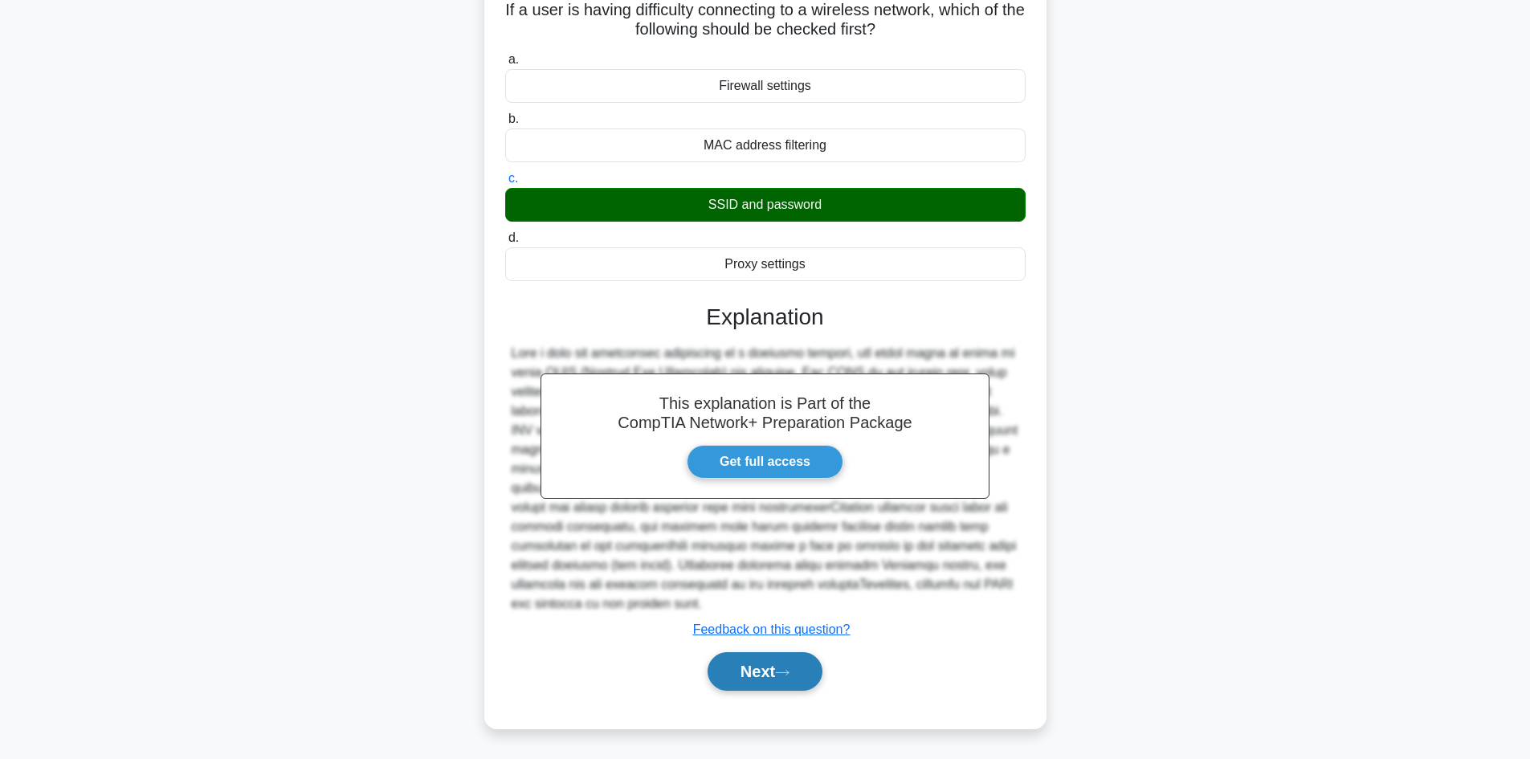
click at [748, 670] on button "Next" at bounding box center [764, 671] width 115 height 39
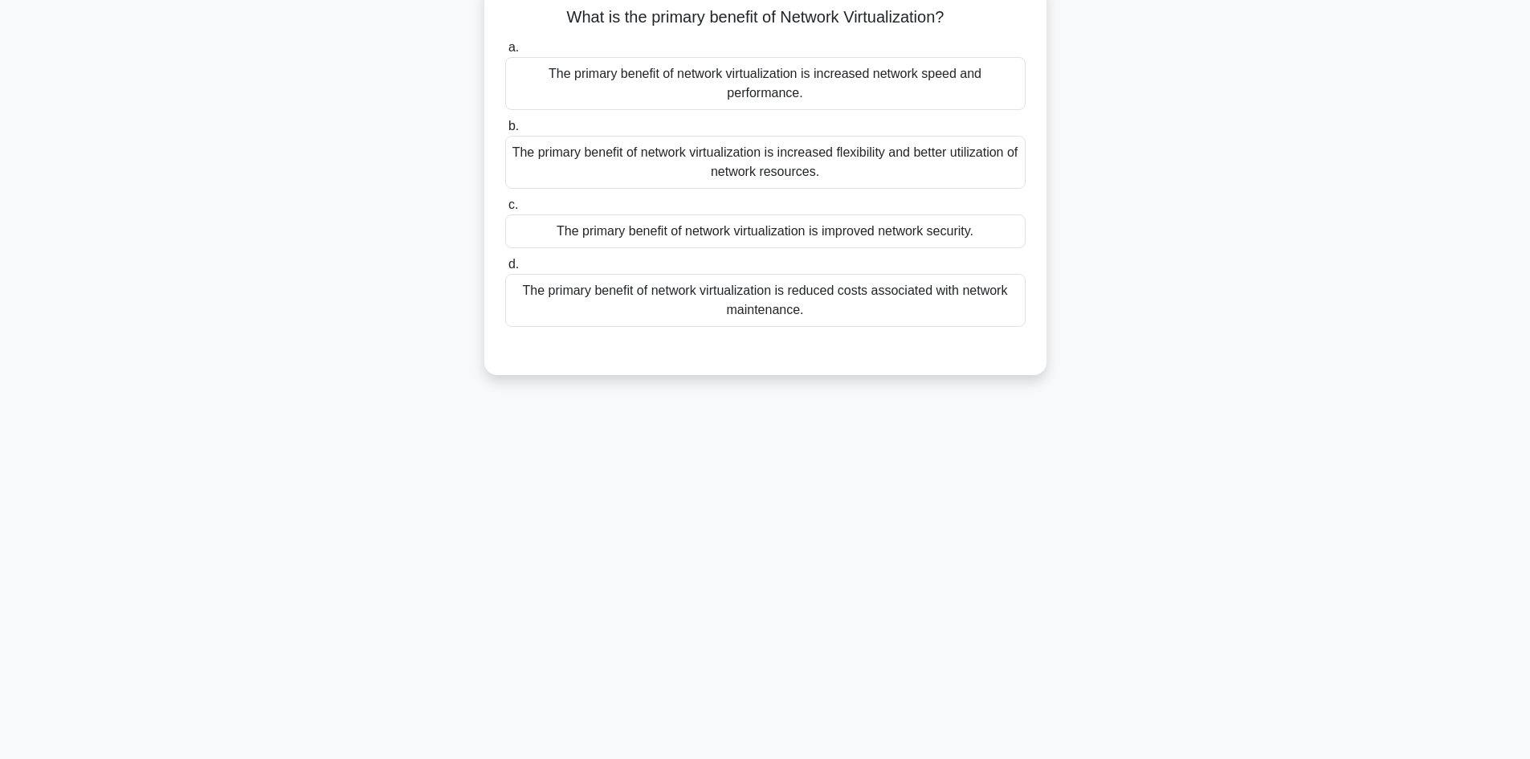
scroll to position [0, 0]
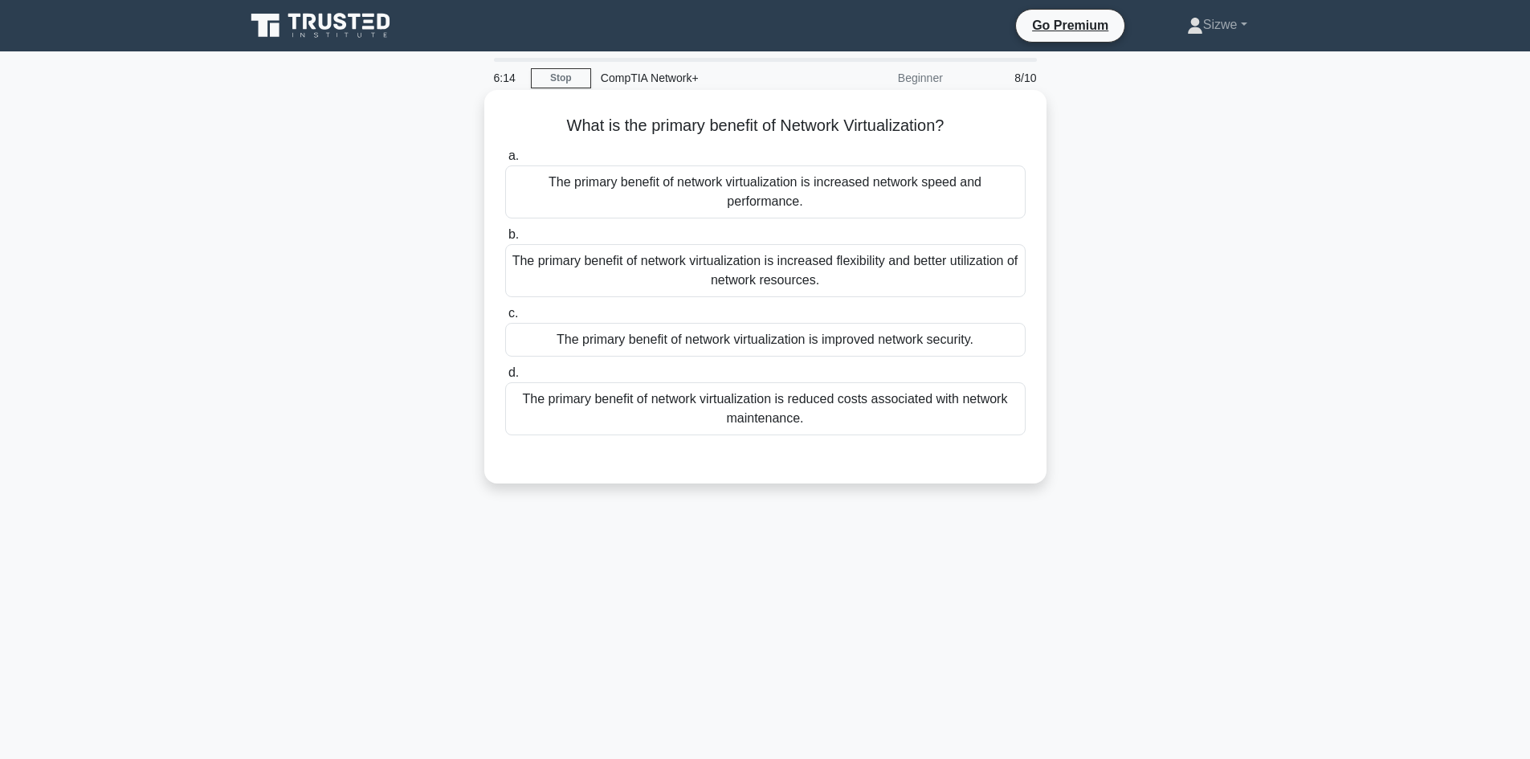
click at [987, 403] on div "The primary benefit of network virtualization is reduced costs associated with …" at bounding box center [765, 408] width 520 height 53
click at [505, 378] on input "d. The primary benefit of network virtualization is reduced costs associated wi…" at bounding box center [505, 373] width 0 height 10
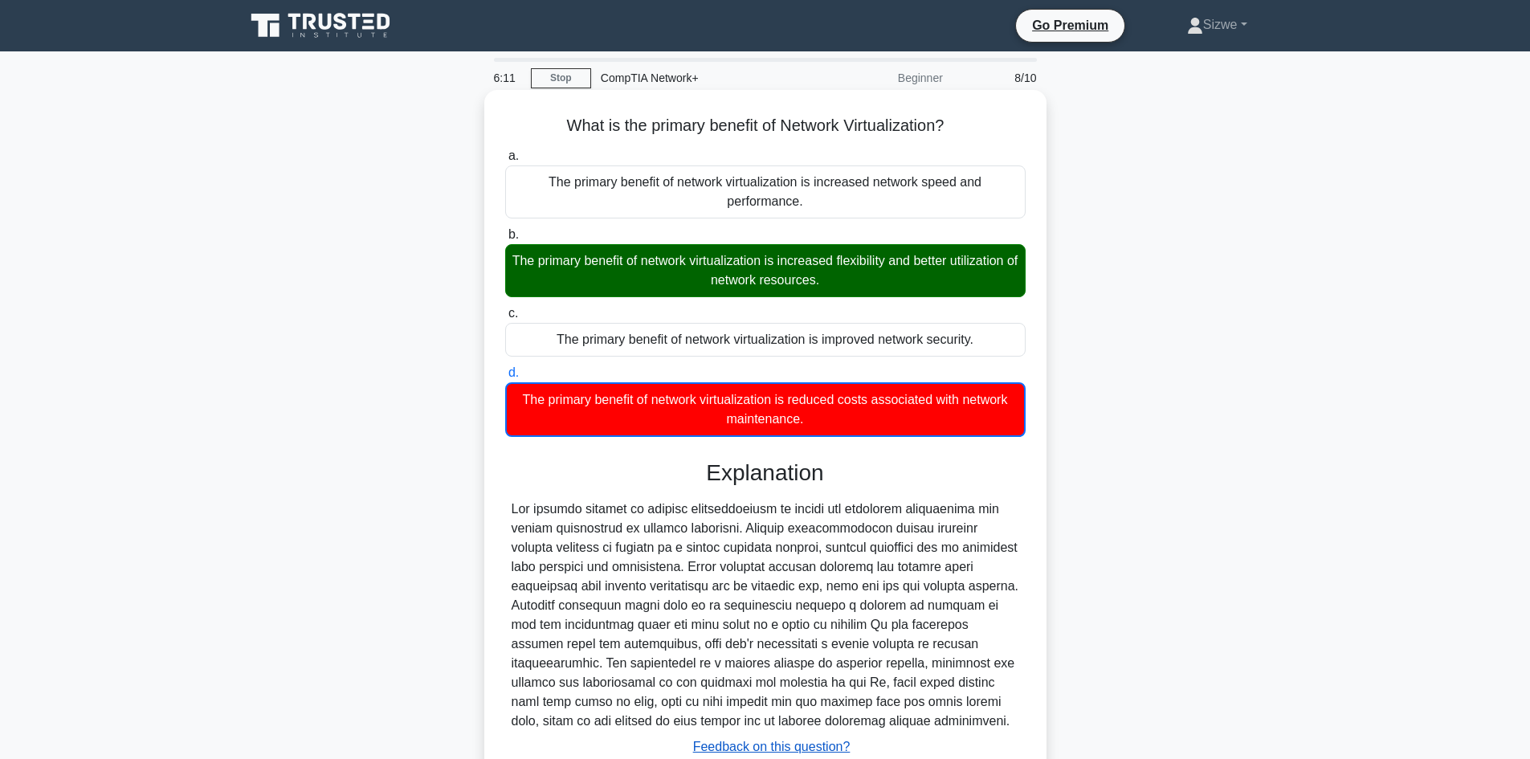
scroll to position [118, 0]
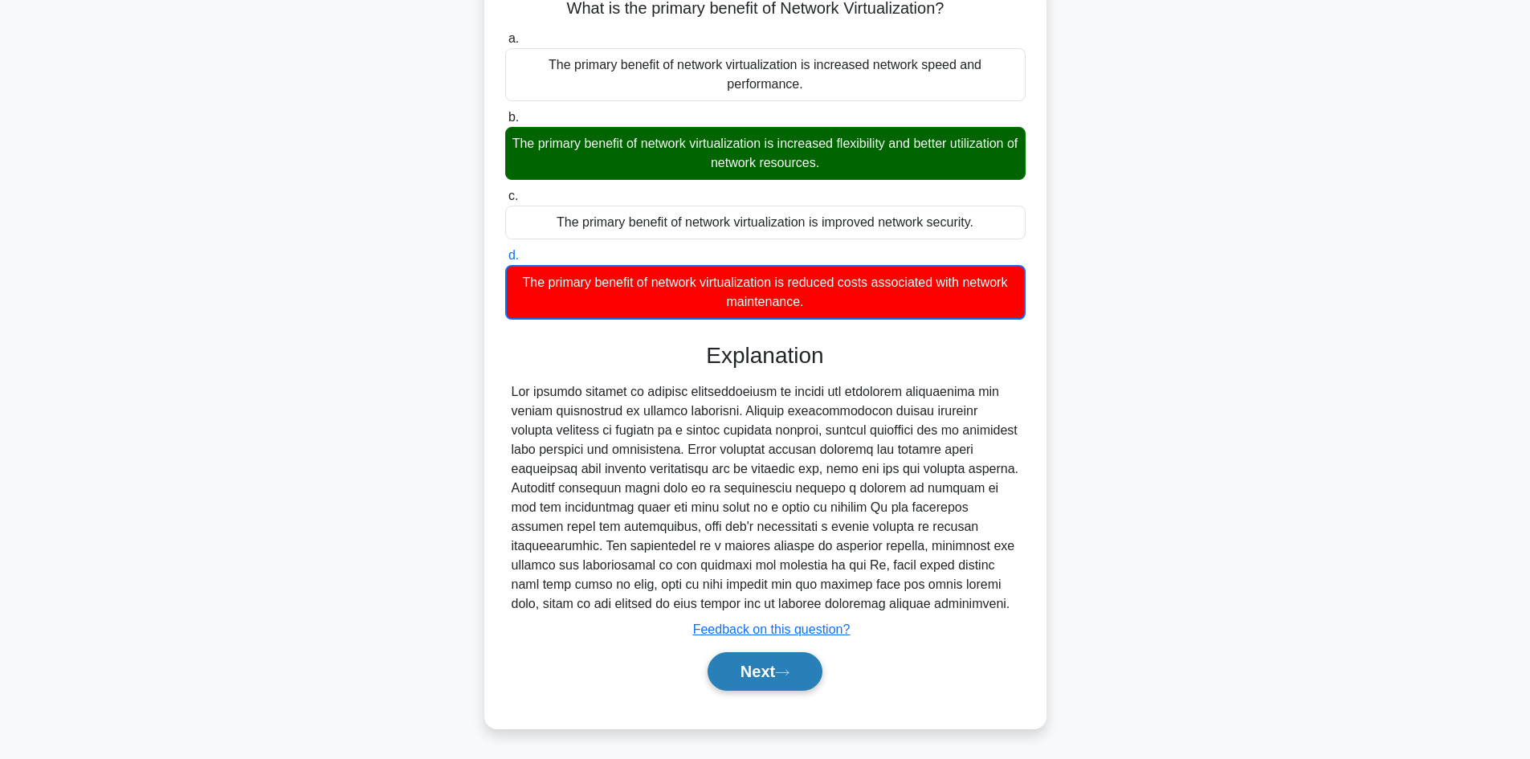
click at [760, 665] on button "Next" at bounding box center [764, 671] width 115 height 39
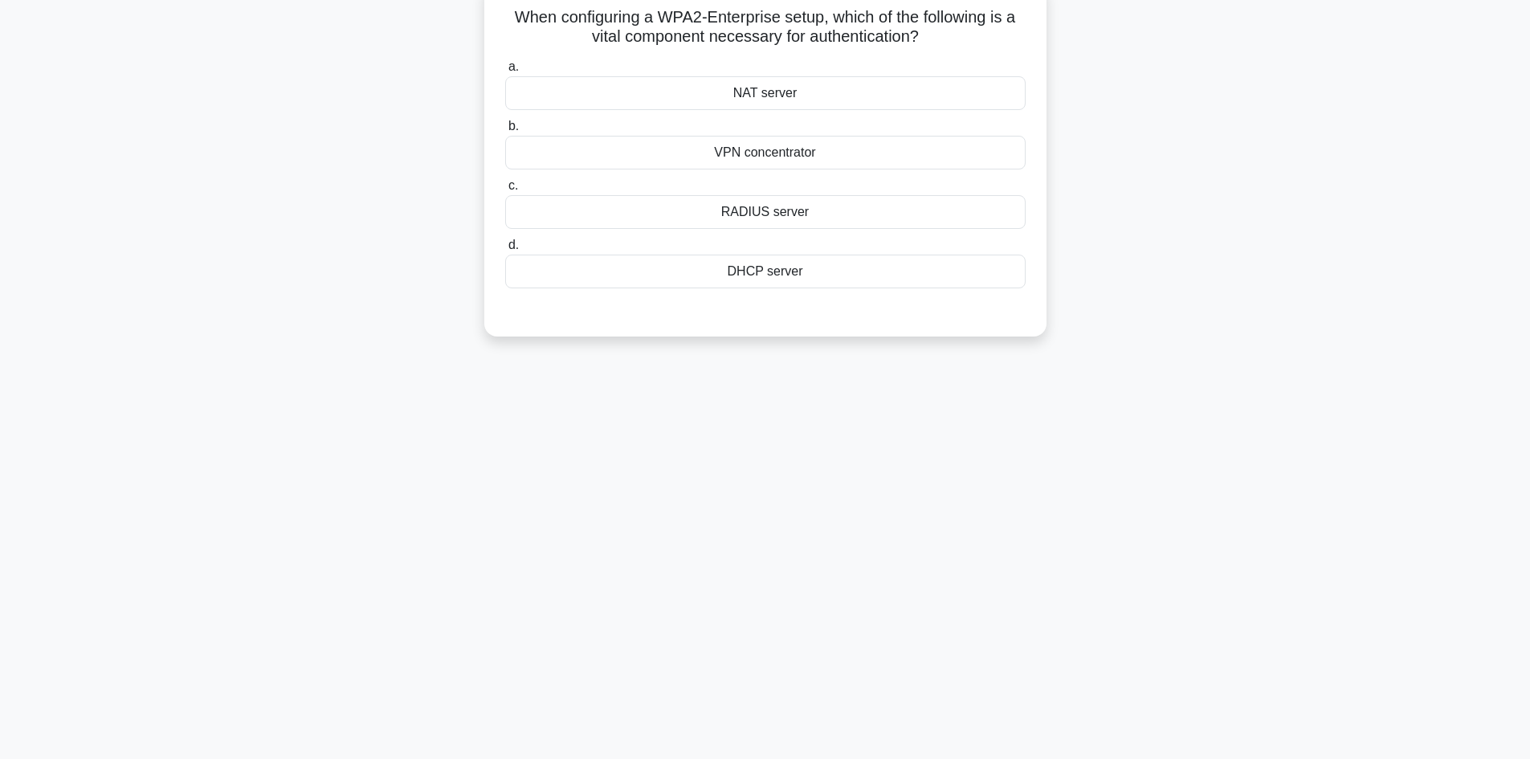
scroll to position [0, 0]
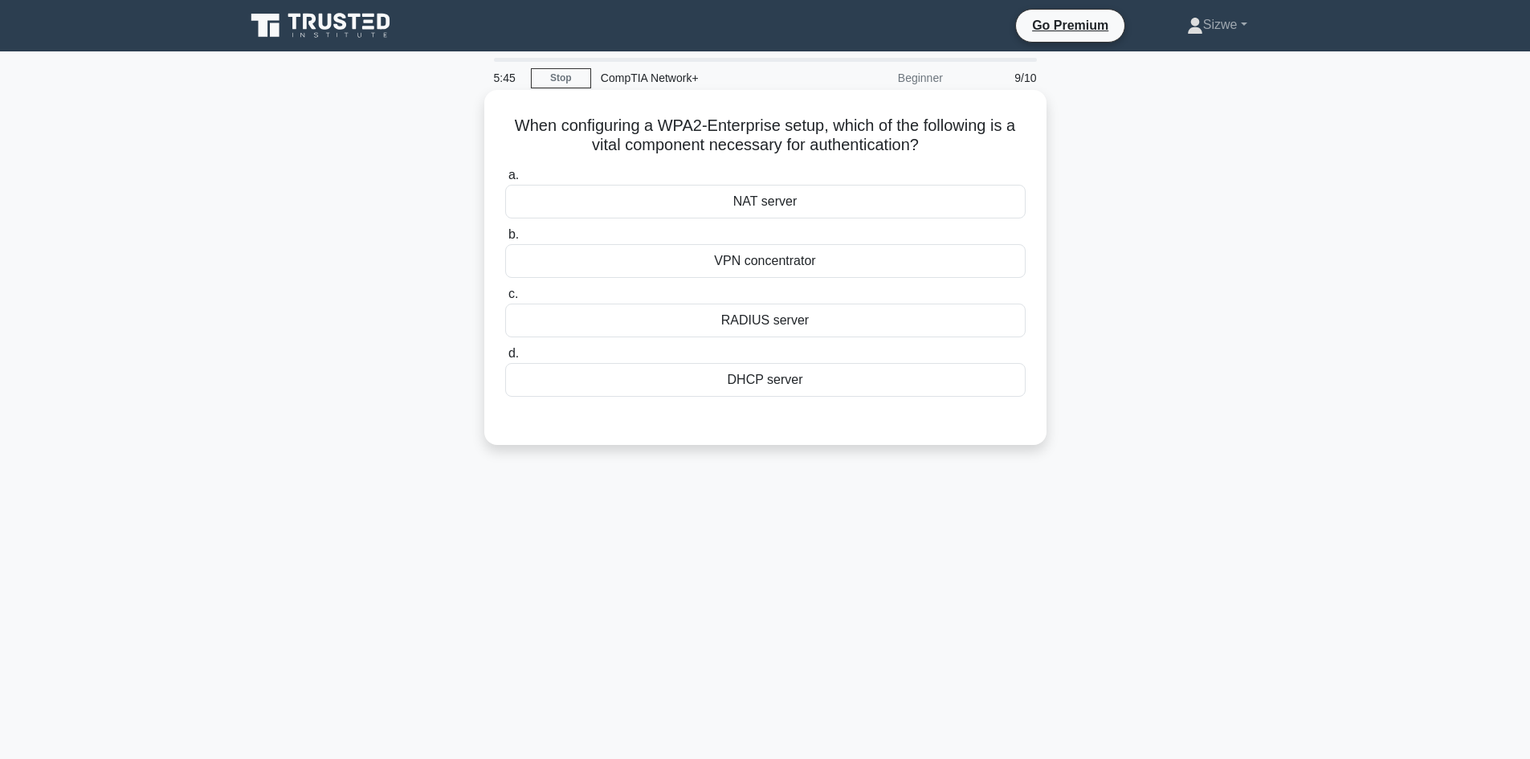
click at [760, 396] on div "DHCP server" at bounding box center [765, 380] width 520 height 34
click at [505, 359] on input "d. DHCP server" at bounding box center [505, 353] width 0 height 10
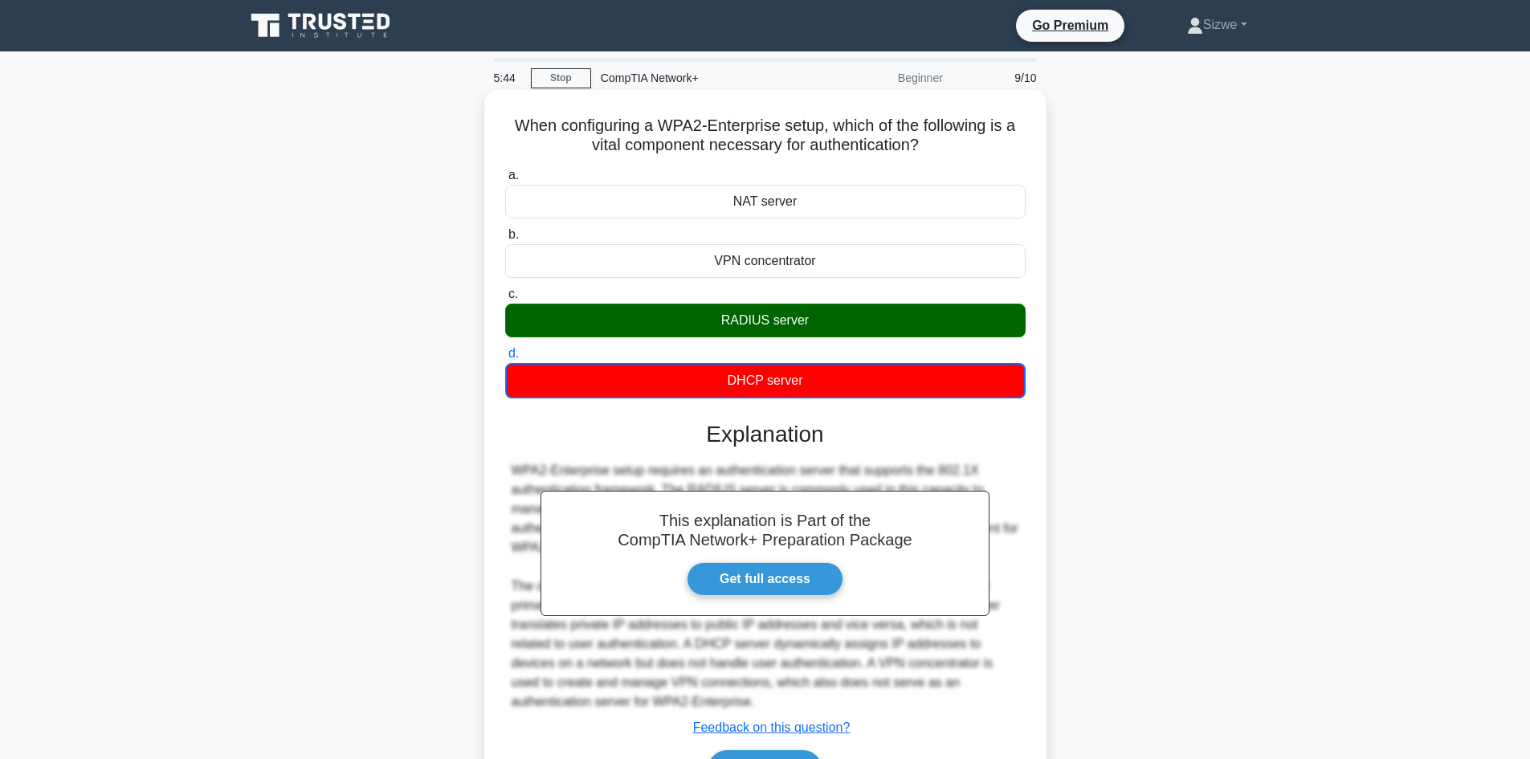
scroll to position [108, 0]
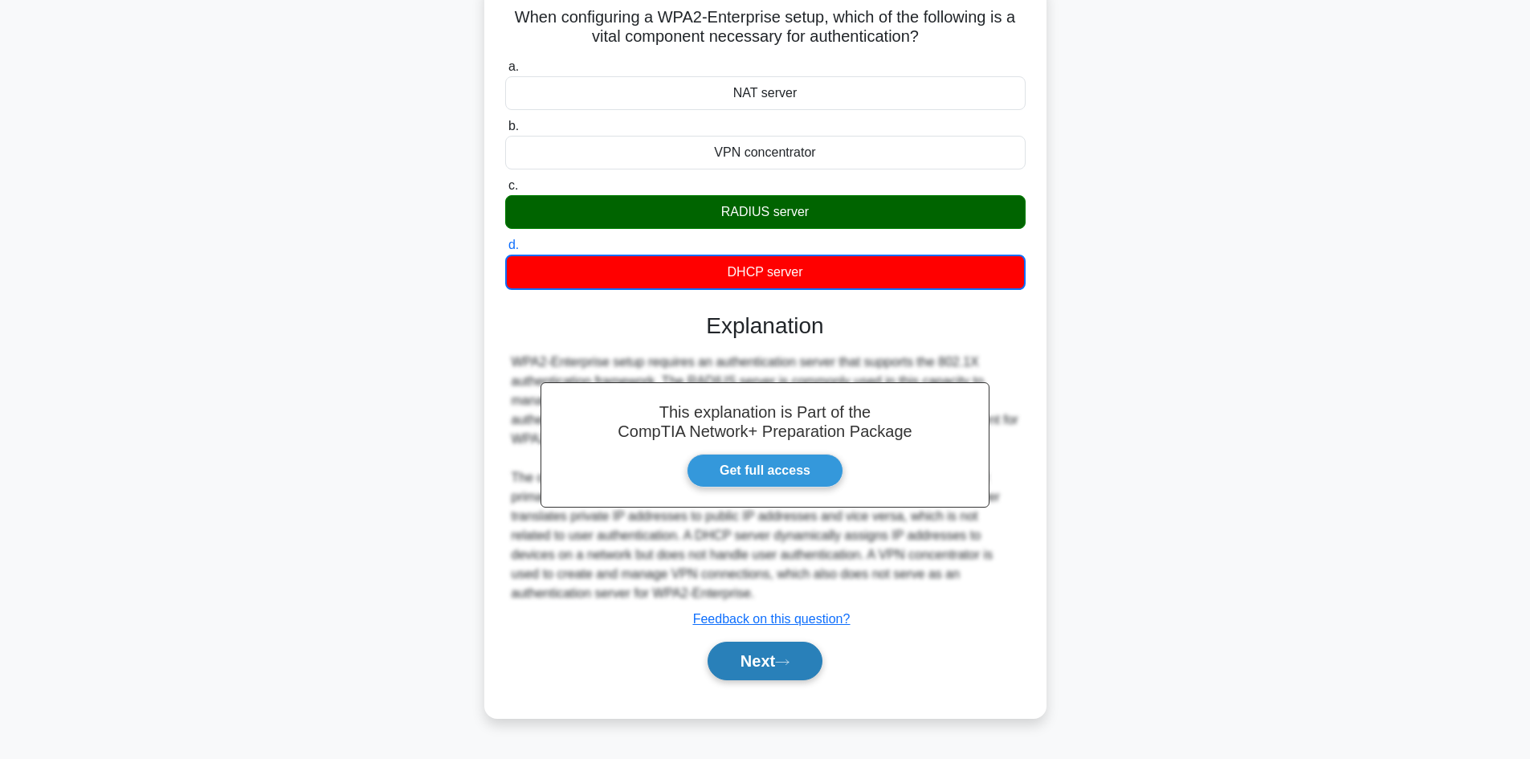
click at [797, 663] on button "Next" at bounding box center [764, 661] width 115 height 39
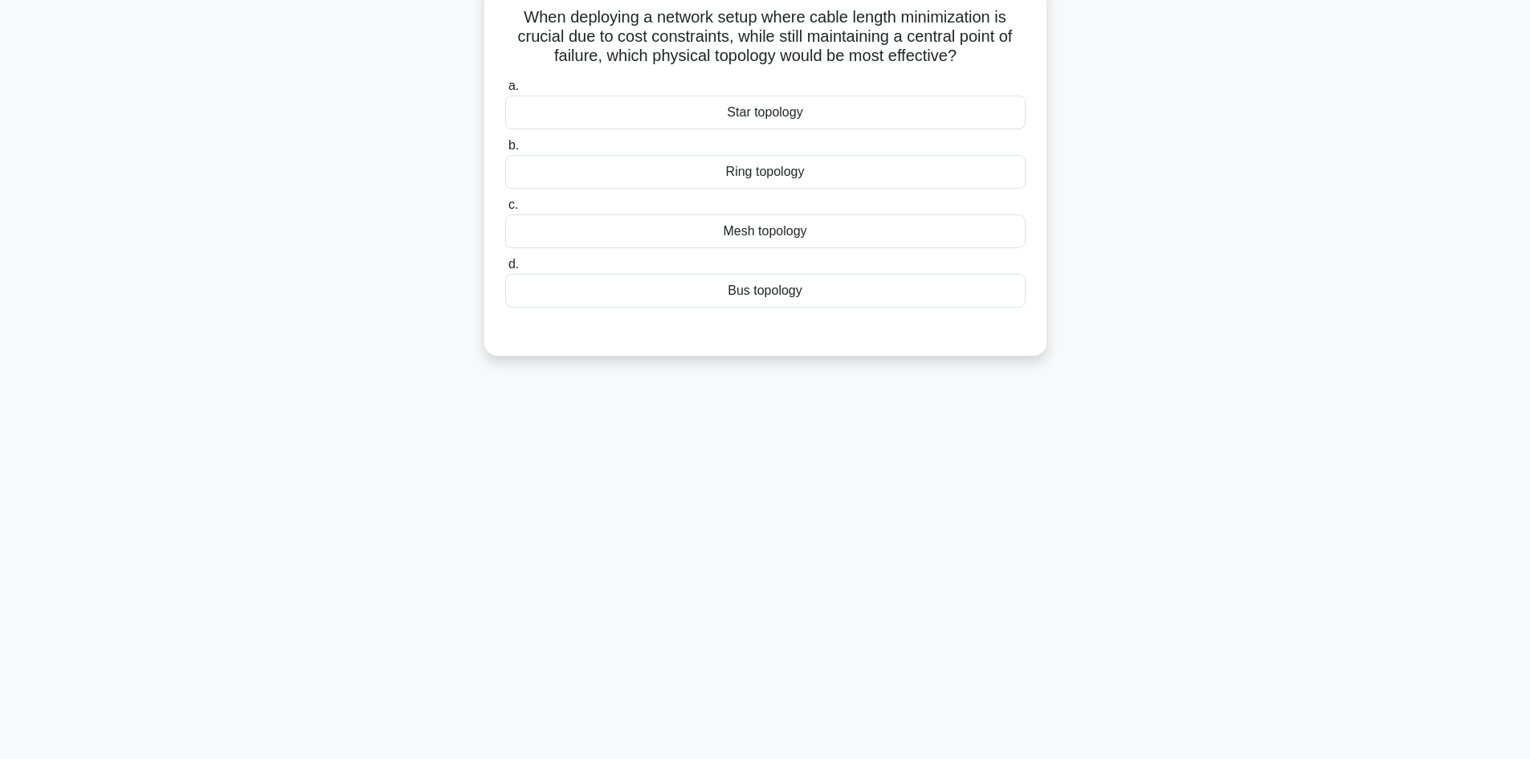
scroll to position [0, 0]
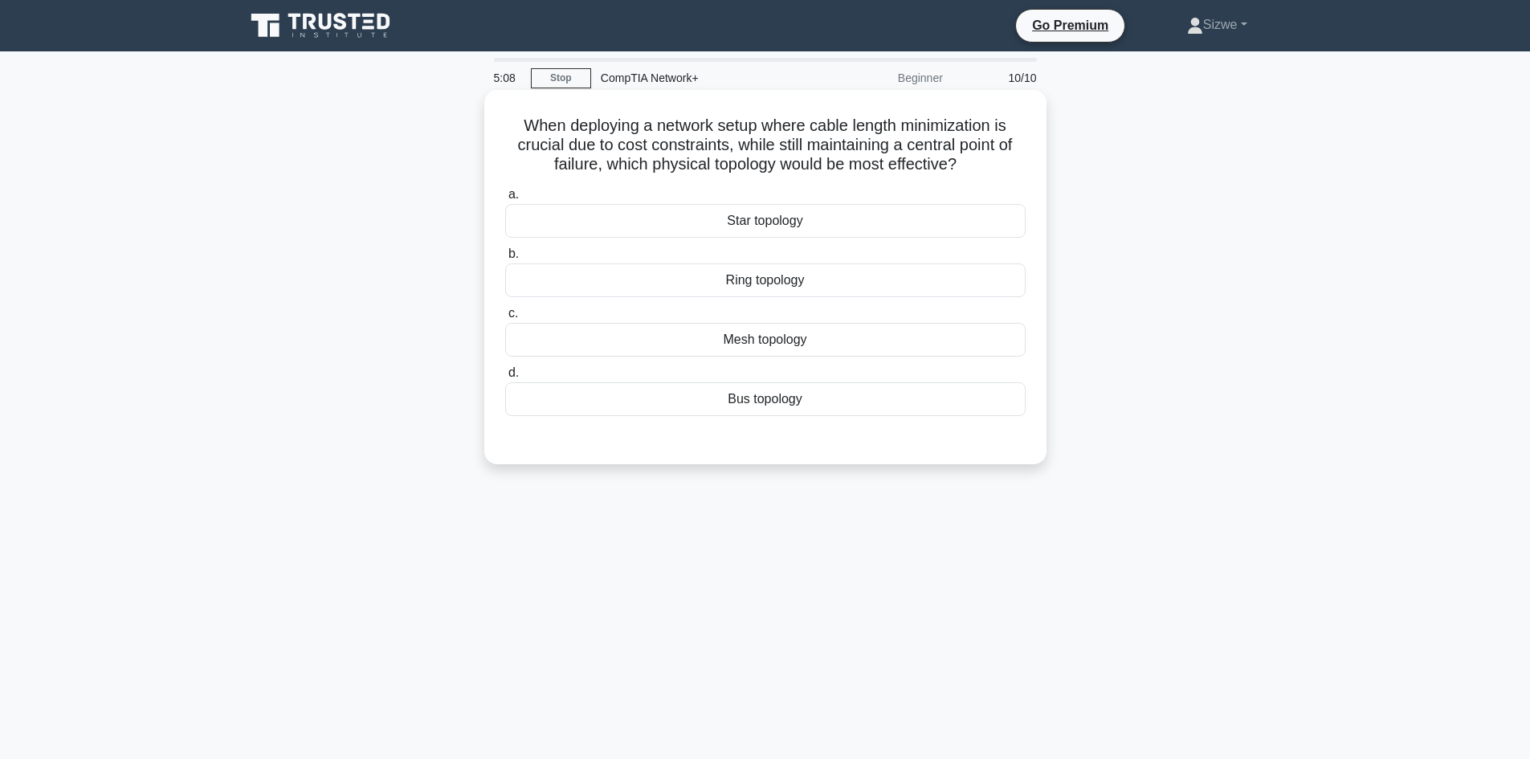
click at [763, 220] on div "Star topology" at bounding box center [765, 221] width 520 height 34
click at [505, 200] on input "a. Star topology" at bounding box center [505, 194] width 0 height 10
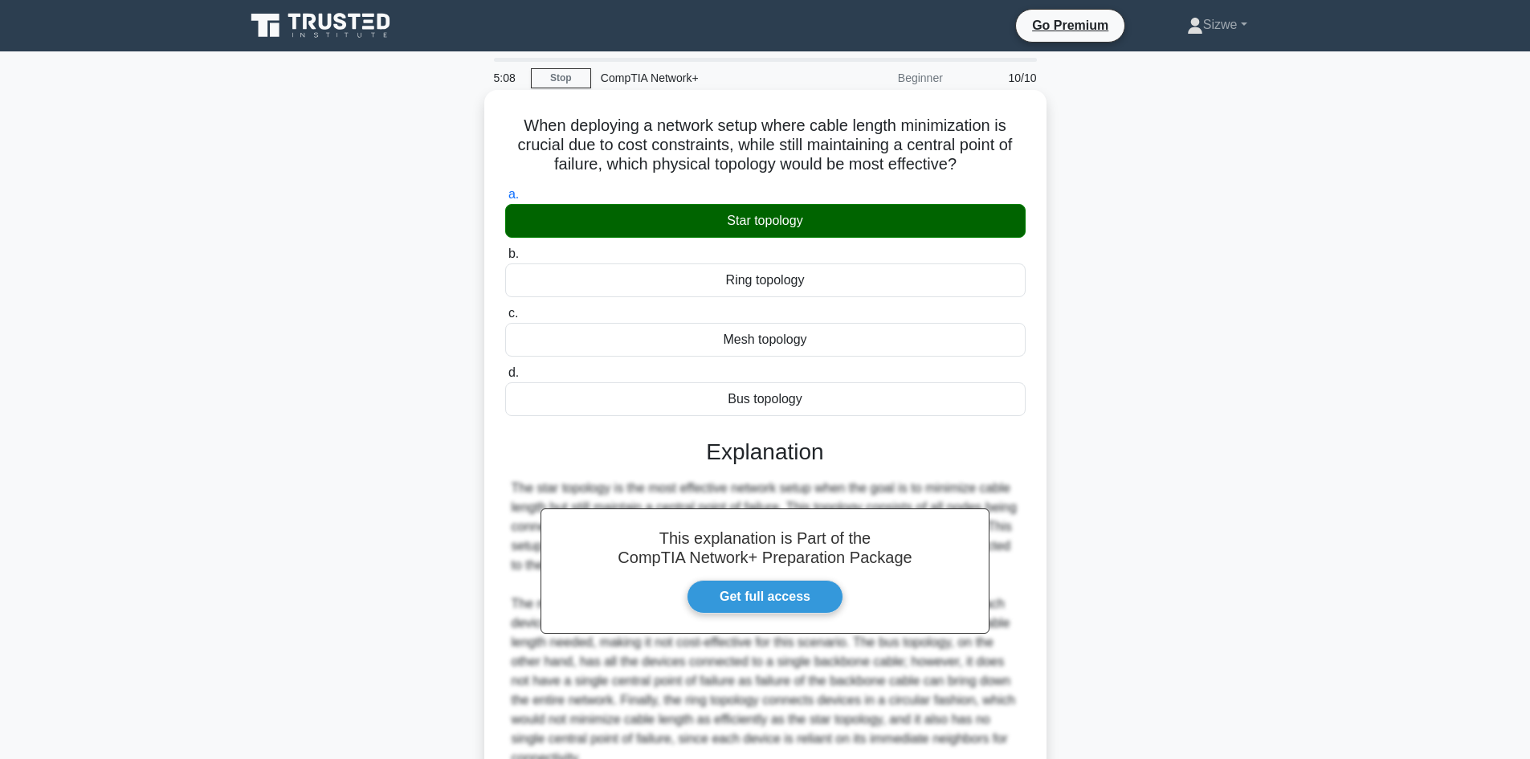
scroll to position [155, 0]
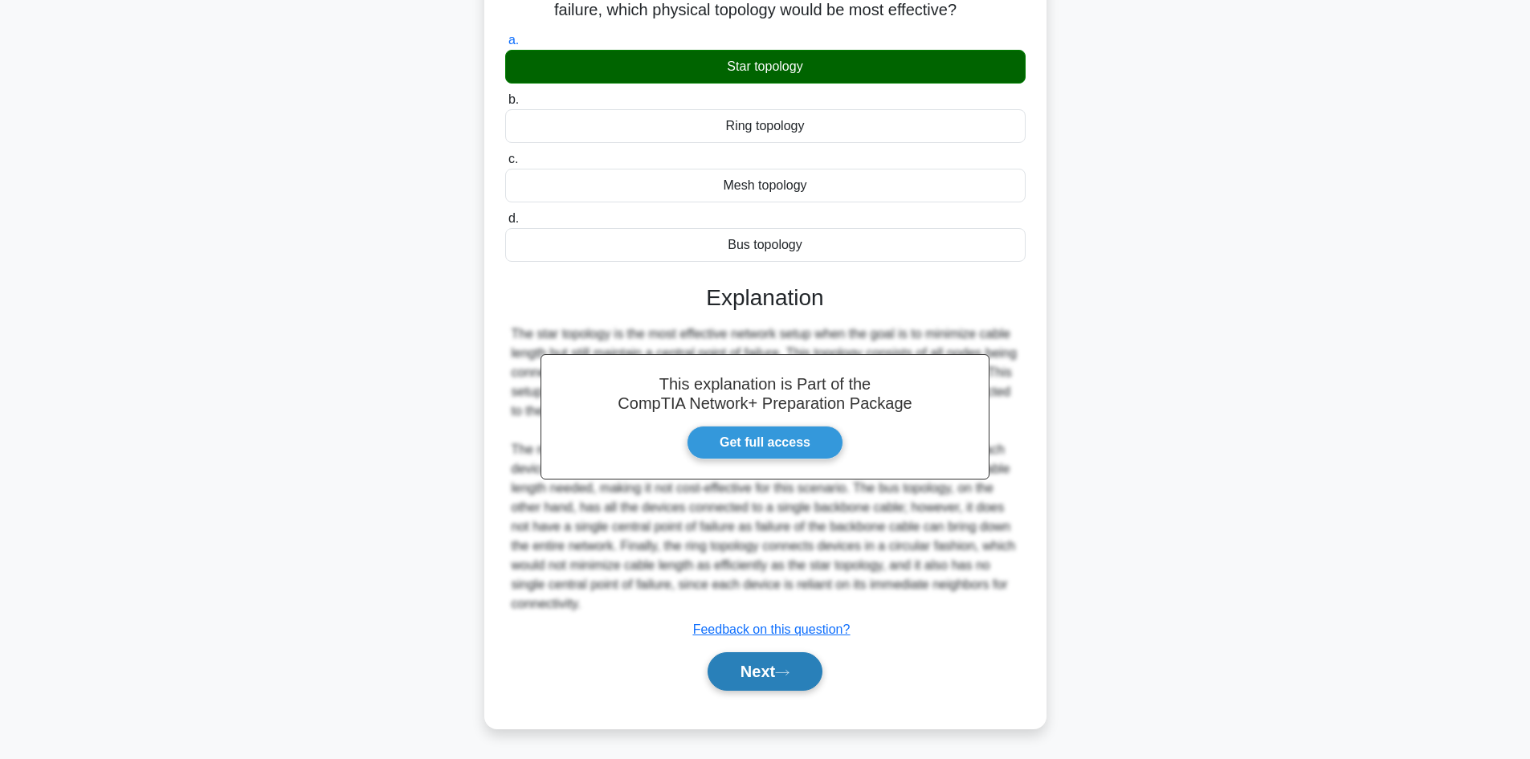
click at [766, 673] on button "Next" at bounding box center [764, 671] width 115 height 39
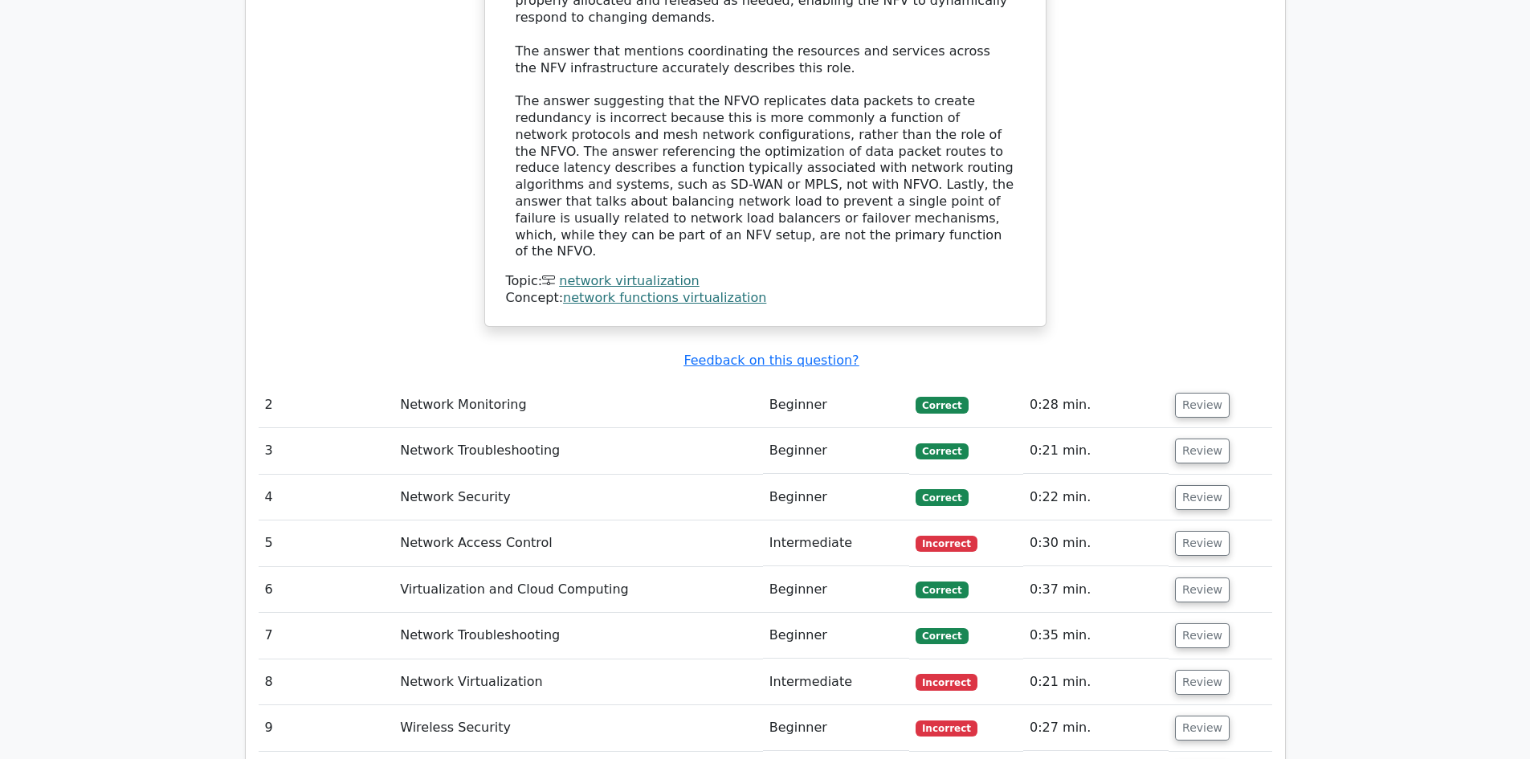
scroll to position [2007, 0]
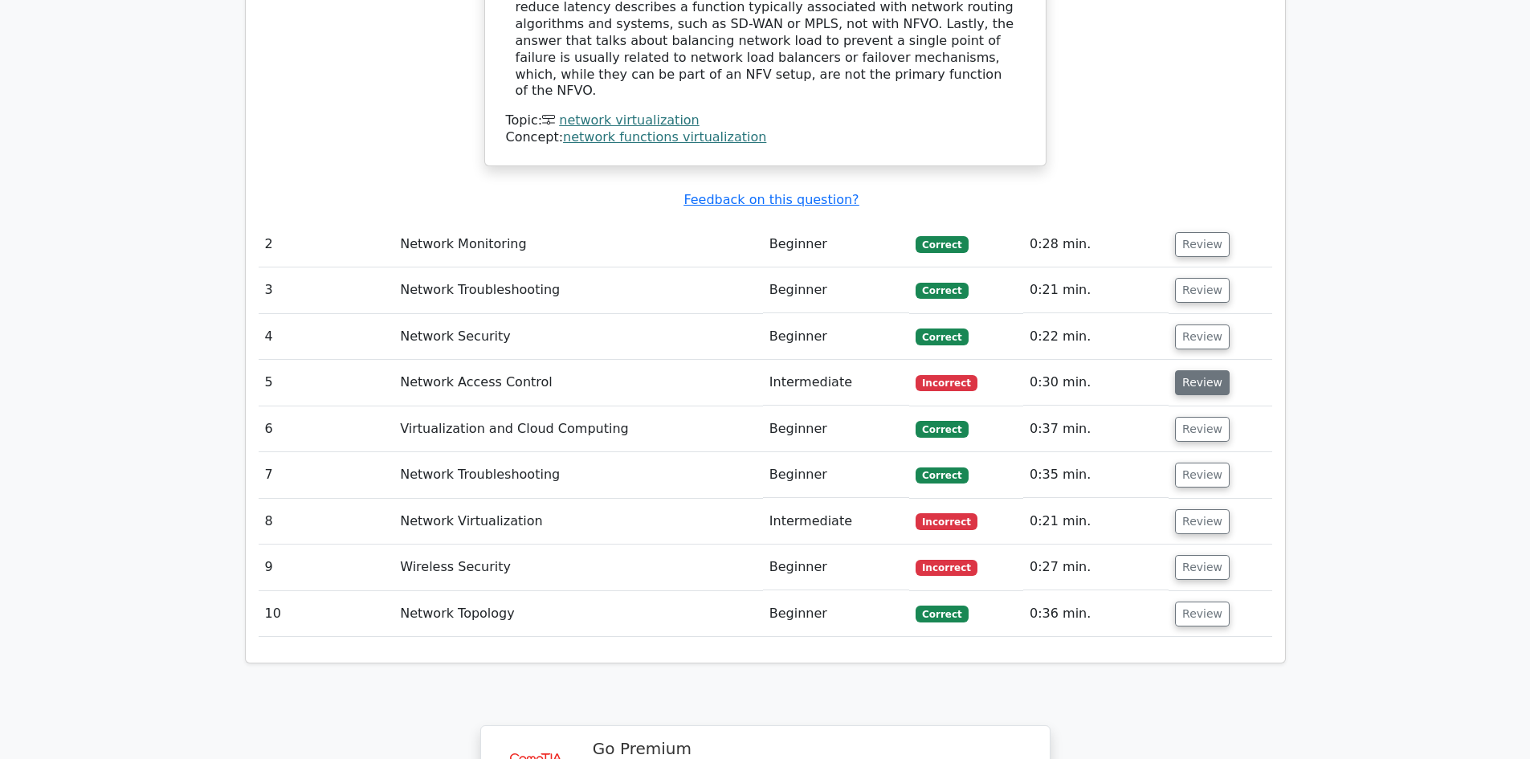
click at [1201, 370] on button "Review" at bounding box center [1202, 382] width 55 height 25
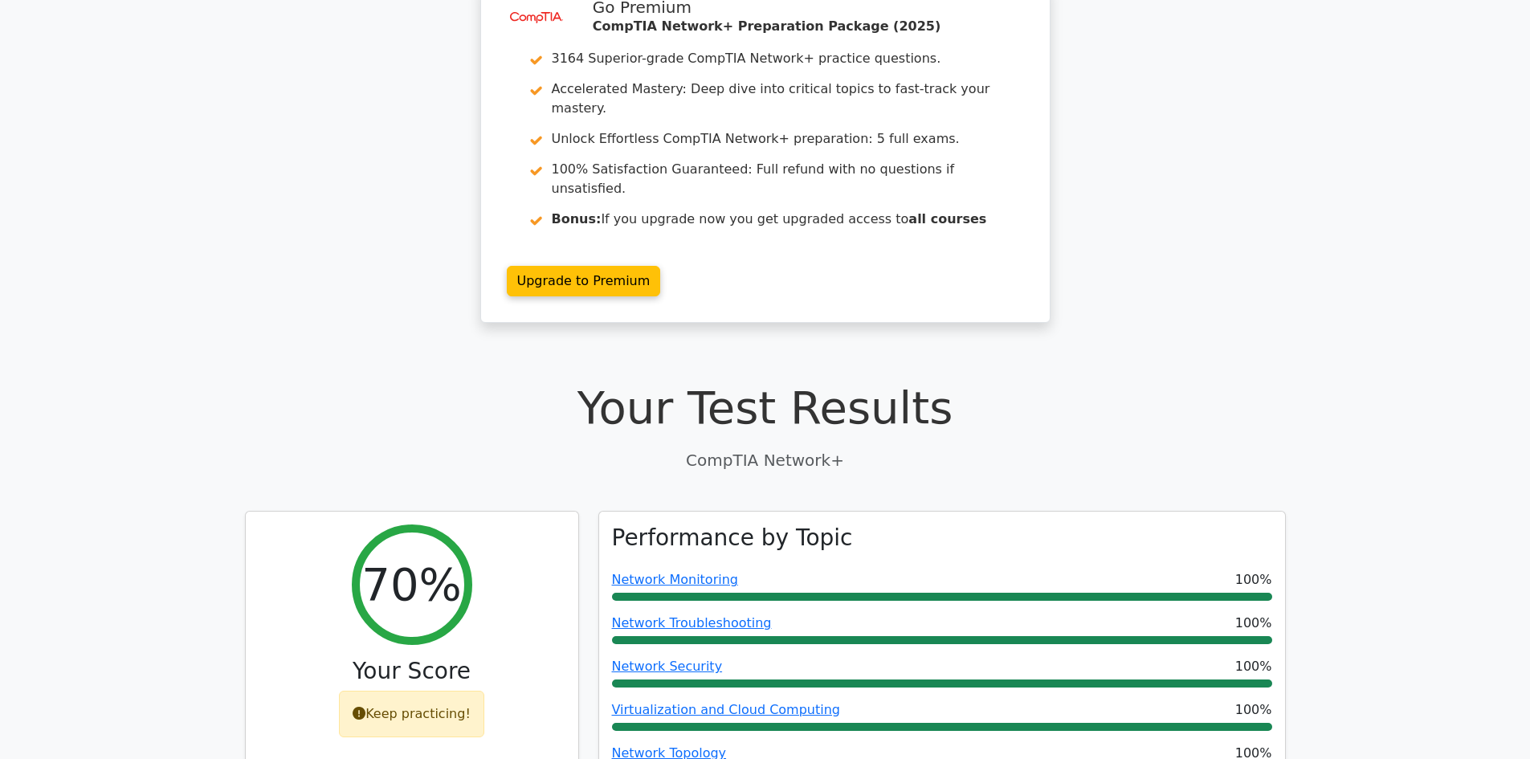
scroll to position [0, 0]
